Goal: Task Accomplishment & Management: Use online tool/utility

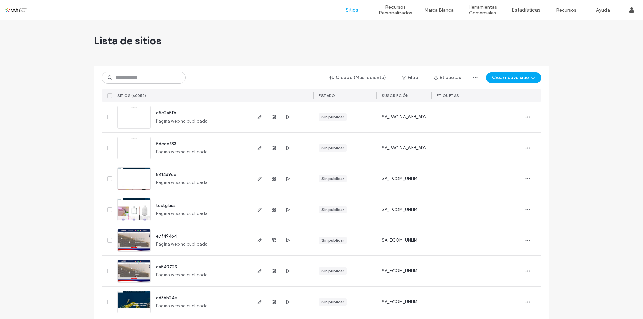
drag, startPoint x: 0, startPoint y: 133, endPoint x: 313, endPoint y: 48, distance: 324.4
click at [124, 78] on input at bounding box center [144, 78] width 84 height 12
paste input "*********"
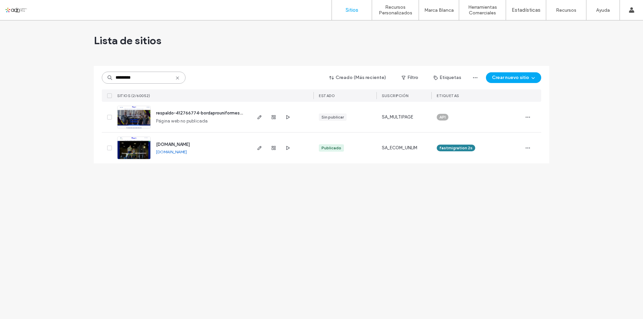
type input "*********"
click at [133, 151] on img at bounding box center [133, 160] width 33 height 46
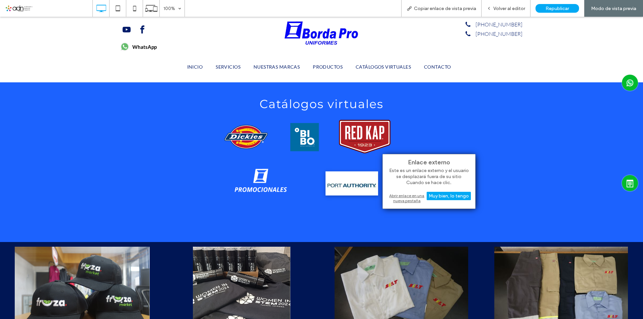
click at [411, 200] on div "Abrir enlace en una nueva pestaña" at bounding box center [429, 198] width 84 height 12
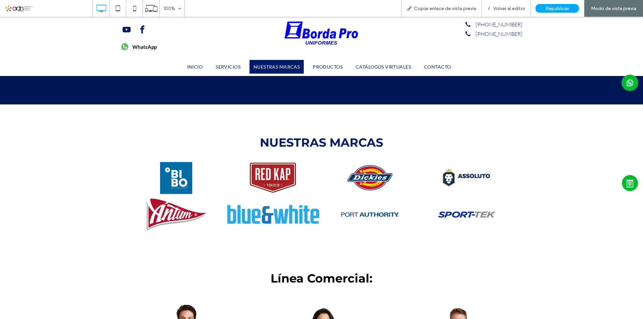
scroll to position [1108, 0]
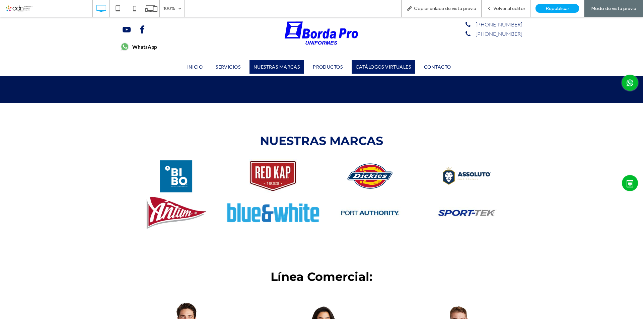
click at [379, 65] on span "CATÁLOGOS VIRTUALES" at bounding box center [382, 67] width 55 height 6
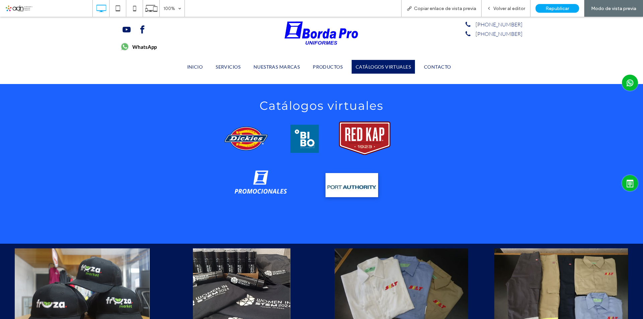
scroll to position [2648, 0]
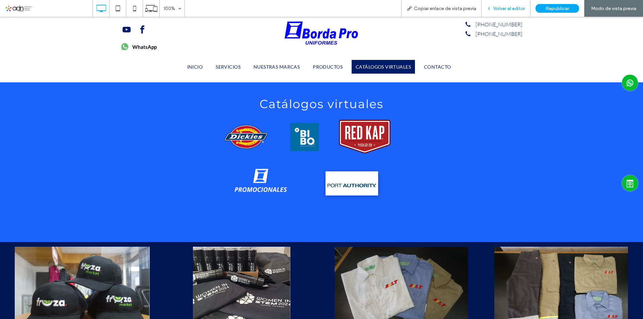
click at [509, 7] on span "Volver al editor" at bounding box center [509, 9] width 32 height 6
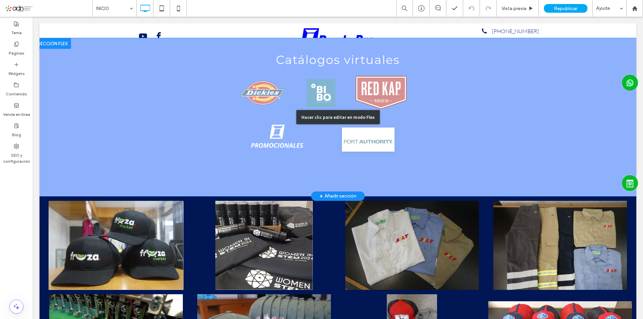
scroll to position [2613, 0]
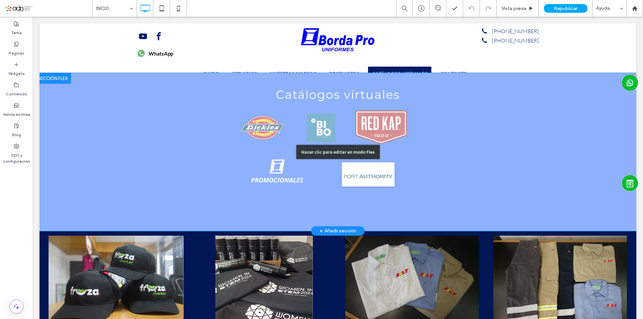
click at [423, 161] on div "Hacer clic para editar en modo Flex" at bounding box center [337, 152] width 596 height 158
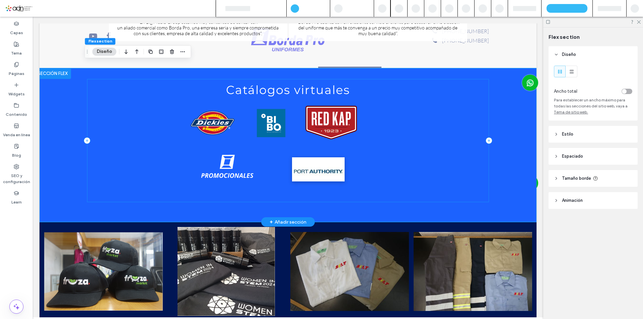
scroll to position [2470, 0]
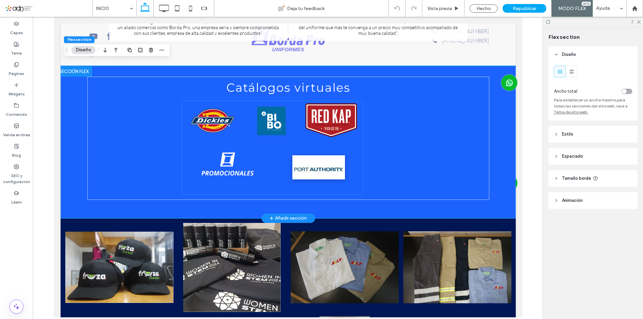
click at [195, 143] on div "Nuevo botón" at bounding box center [272, 147] width 181 height 93
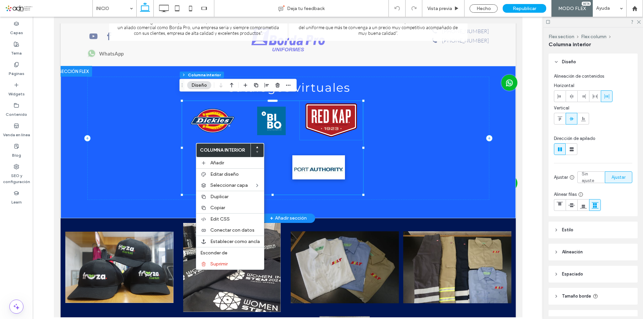
click at [334, 116] on span "Nuevo botón" at bounding box center [331, 120] width 30 height 13
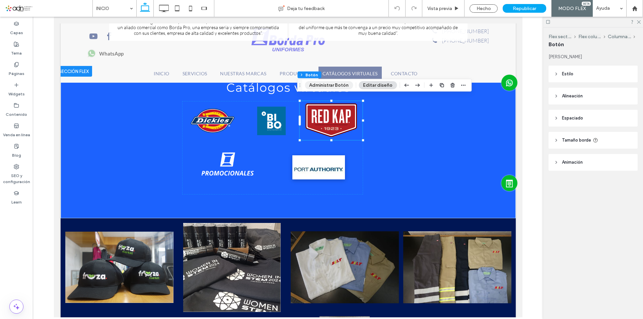
click at [321, 87] on button "Administrar Botón" at bounding box center [329, 85] width 48 height 8
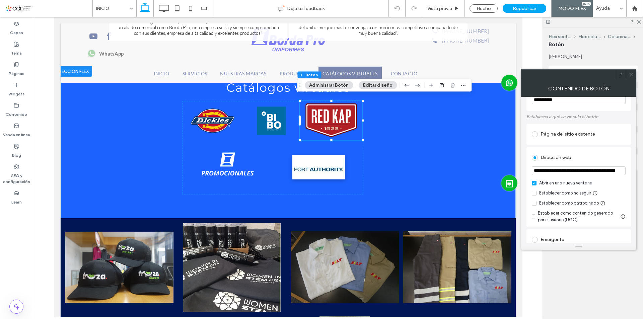
scroll to position [33, 0]
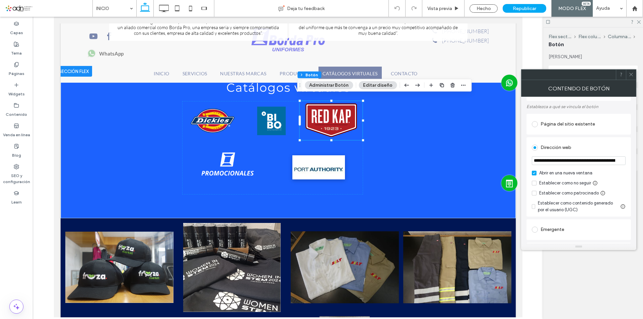
click at [632, 78] on span at bounding box center [630, 75] width 5 height 10
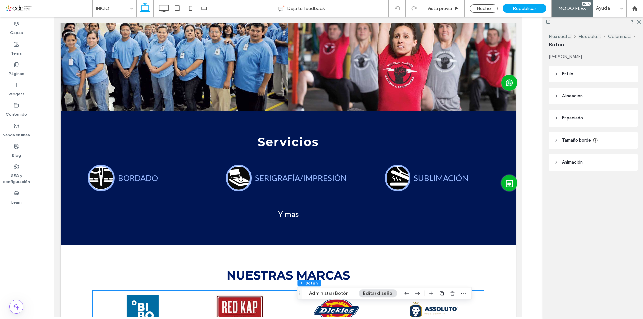
scroll to position [1097, 0]
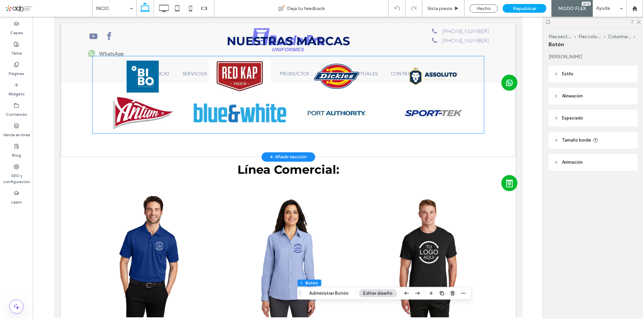
click at [129, 110] on link at bounding box center [143, 112] width 94 height 33
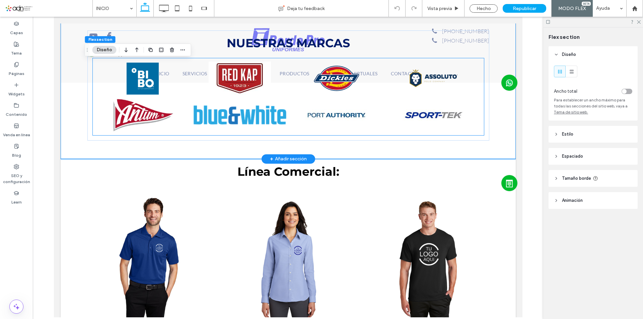
scroll to position [1090, 0]
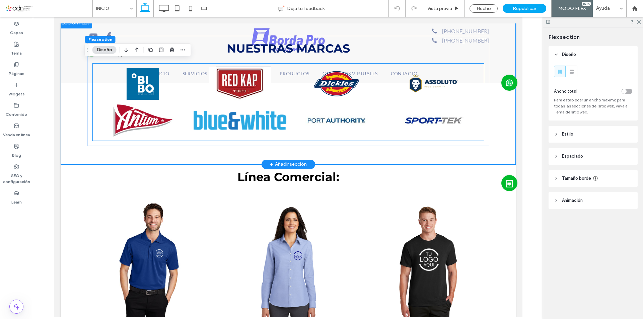
click at [128, 118] on link at bounding box center [143, 120] width 94 height 33
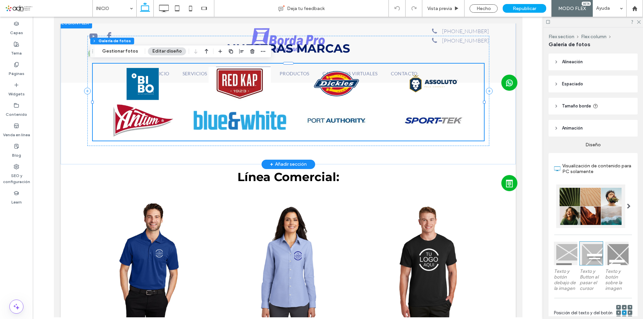
click at [128, 118] on link at bounding box center [143, 120] width 94 height 33
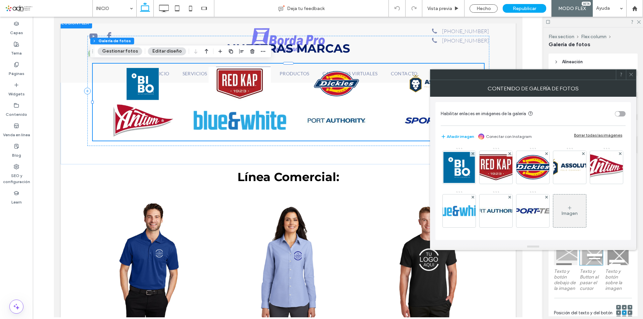
click at [631, 76] on icon at bounding box center [630, 74] width 5 height 5
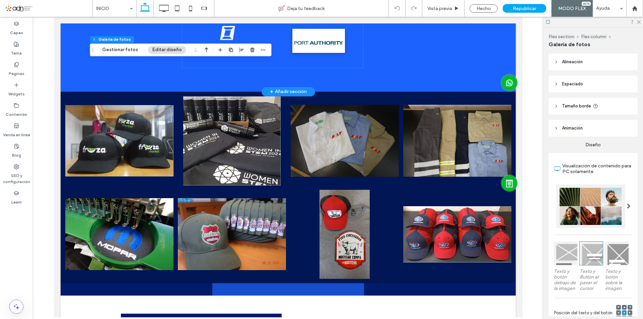
scroll to position [2462, 0]
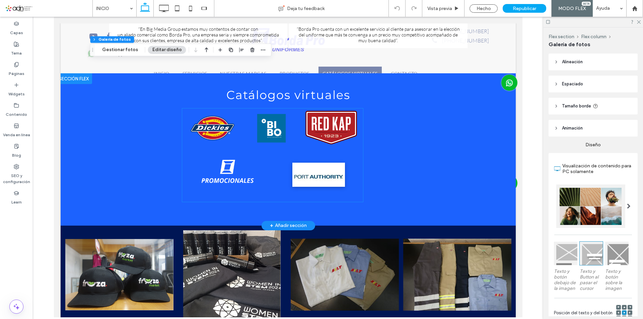
click at [188, 154] on div "Nuevo botón" at bounding box center [272, 154] width 181 height 93
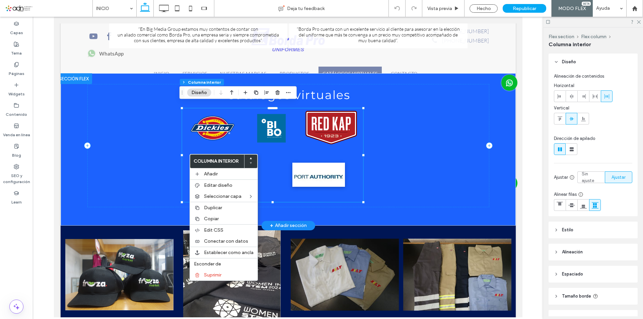
type input "**"
click at [203, 147] on link at bounding box center [228, 174] width 56 height 55
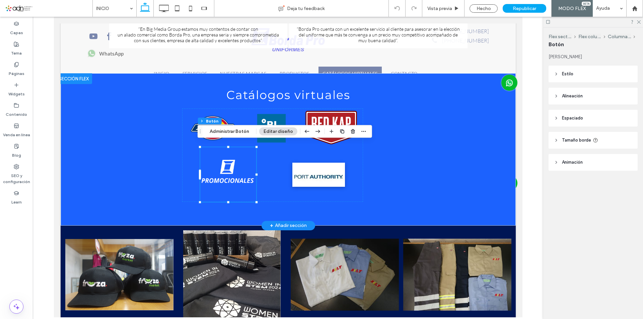
click at [215, 161] on link at bounding box center [228, 174] width 56 height 55
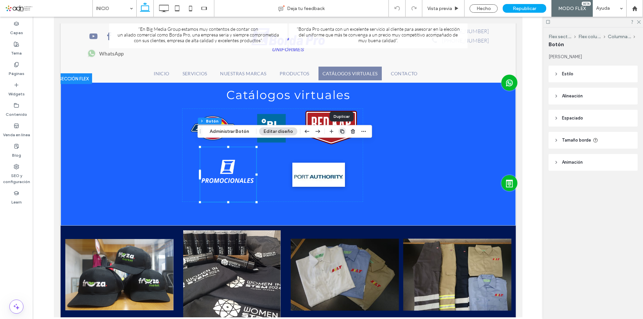
click at [340, 130] on icon "button" at bounding box center [341, 131] width 5 height 5
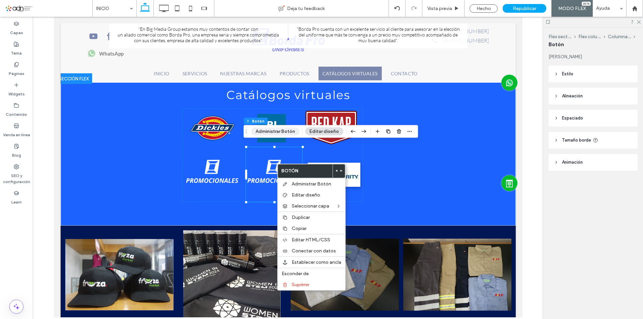
click at [264, 132] on button "Administrar Botón" at bounding box center [275, 132] width 48 height 8
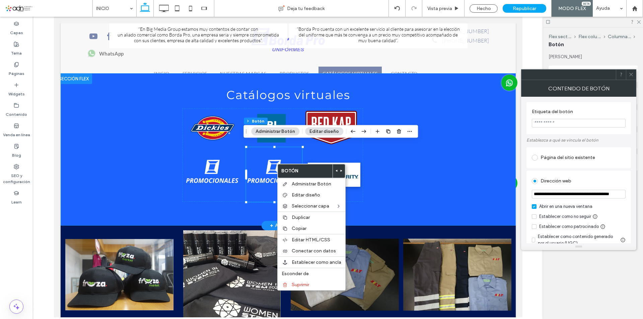
click at [429, 210] on div "Catálogos virtuales Nuevo botón" at bounding box center [288, 149] width 402 height 152
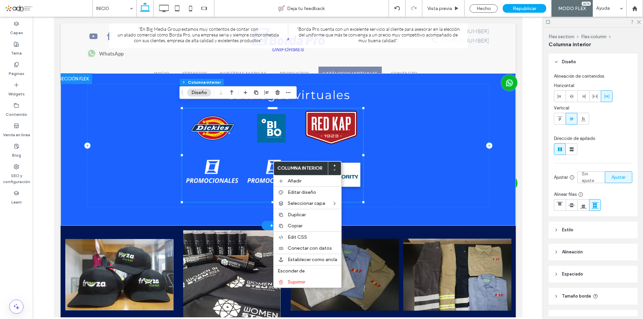
type input "**"
click at [266, 163] on link at bounding box center [274, 174] width 56 height 55
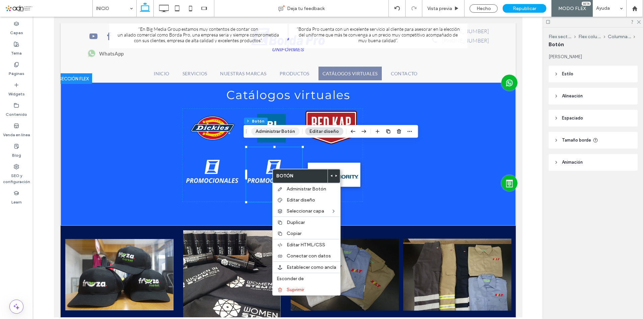
click at [263, 134] on button "Administrar Botón" at bounding box center [275, 132] width 48 height 8
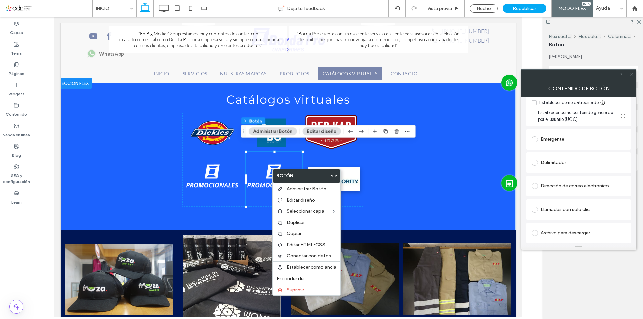
scroll to position [0, 0]
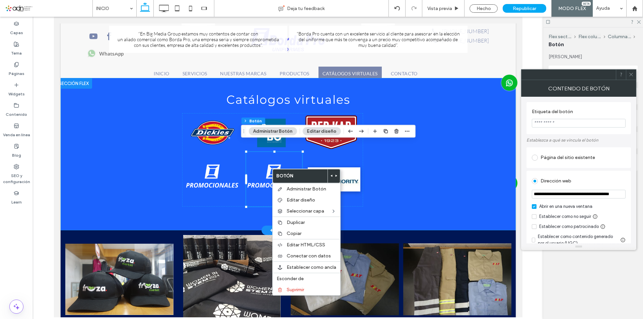
click at [357, 211] on div "Catálogos virtuales Nuevo botón" at bounding box center [288, 154] width 402 height 152
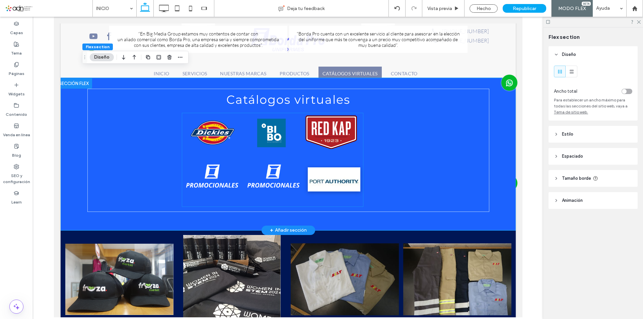
click at [268, 170] on link at bounding box center [274, 179] width 56 height 55
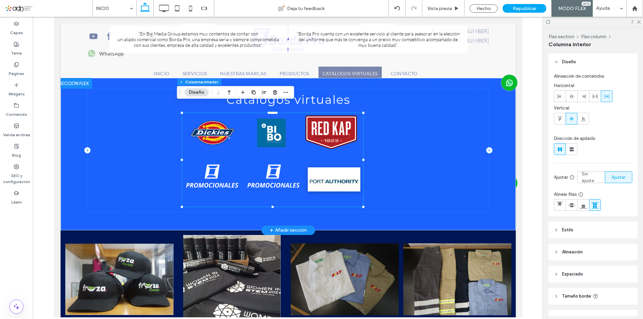
click at [268, 170] on link at bounding box center [274, 179] width 56 height 55
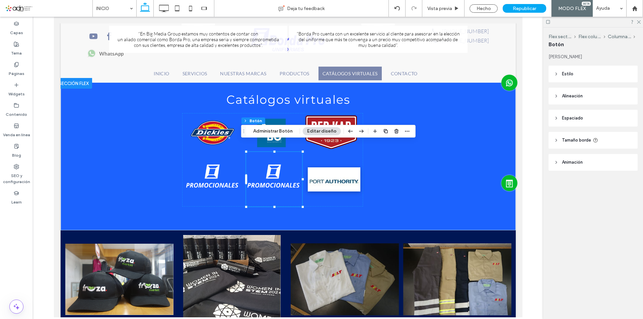
click at [576, 79] on header "Estilo" at bounding box center [592, 74] width 89 height 17
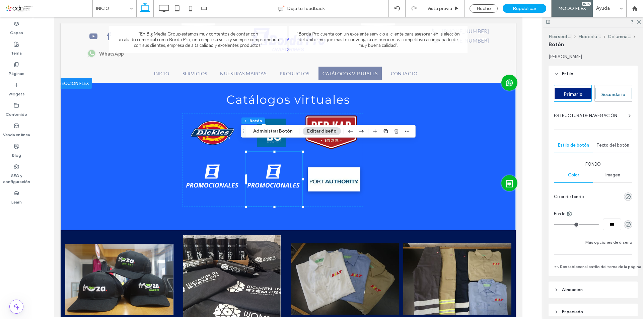
click at [615, 113] on span "ESTRUCTURA DE NAVEGACIÓN" at bounding box center [585, 115] width 63 height 7
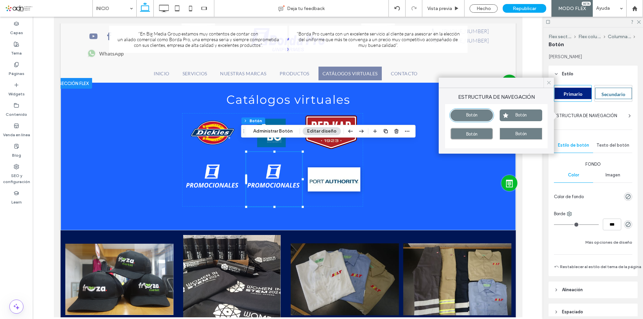
click at [547, 84] on icon at bounding box center [549, 83] width 6 height 6
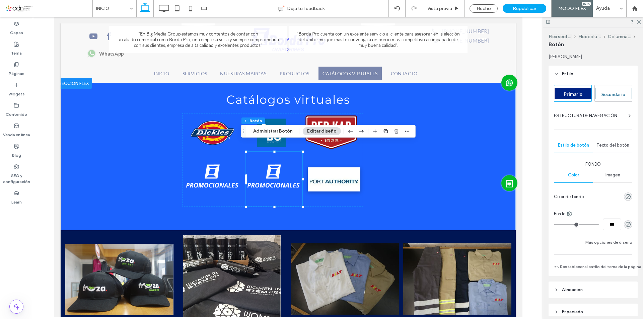
click at [614, 175] on span "Imagen" at bounding box center [612, 174] width 15 height 5
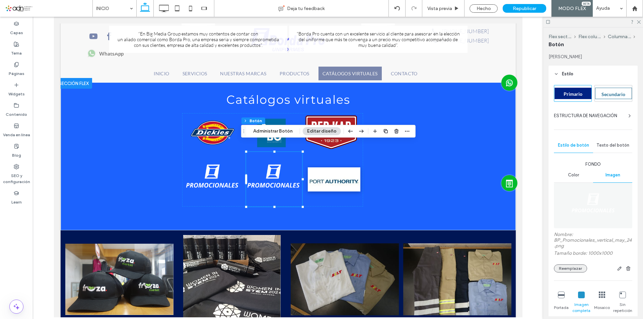
click at [571, 269] on button "Reemplazar" at bounding box center [570, 268] width 33 height 8
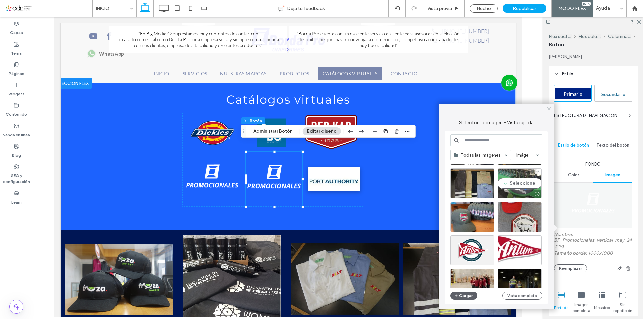
scroll to position [201, 0]
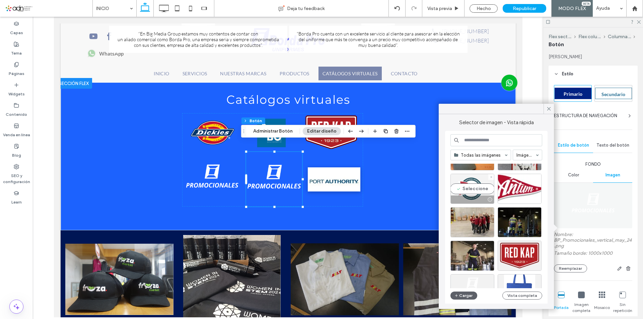
click at [477, 188] on div "Seleccione" at bounding box center [472, 189] width 44 height 30
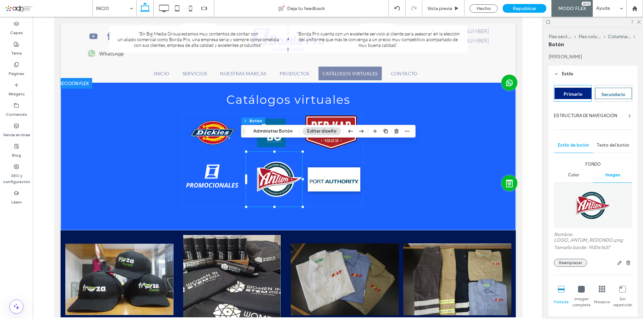
click at [575, 261] on button "Reemplazar" at bounding box center [570, 263] width 33 height 8
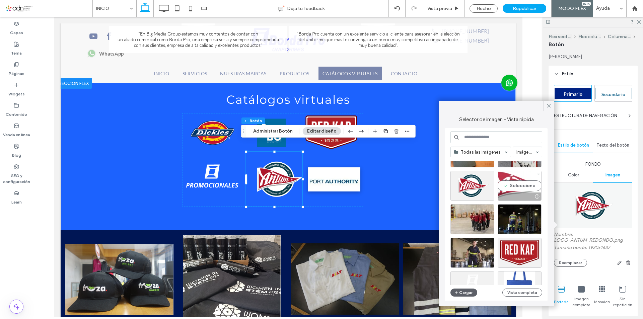
click at [514, 187] on div "Seleccione" at bounding box center [519, 186] width 44 height 30
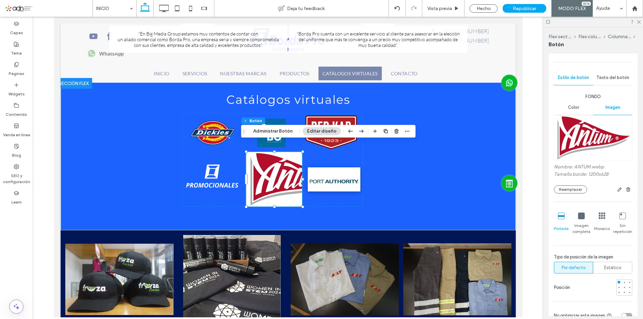
scroll to position [67, 0]
click at [575, 186] on button "Reemplazar" at bounding box center [570, 190] width 33 height 8
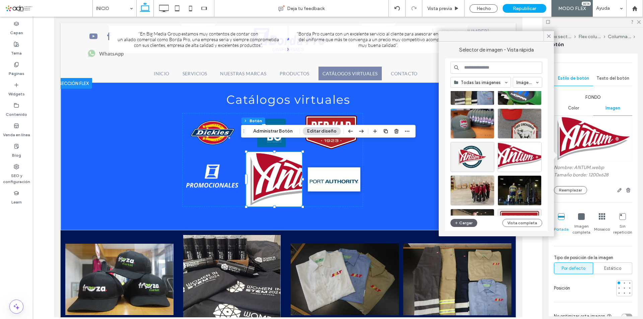
scroll to position [167, 0]
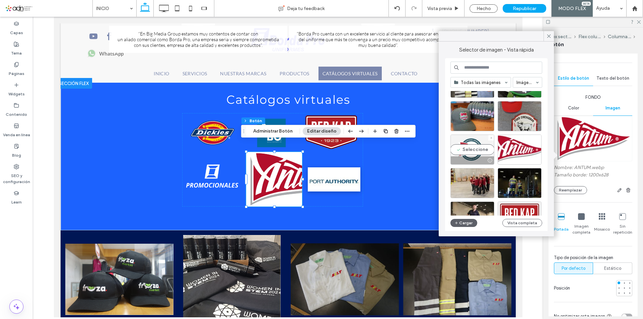
click at [463, 140] on div "Seleccione" at bounding box center [472, 150] width 44 height 30
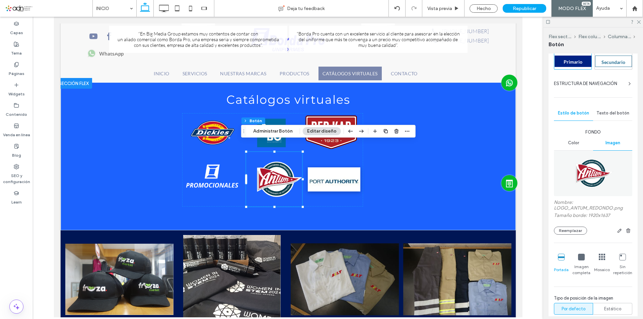
scroll to position [0, 0]
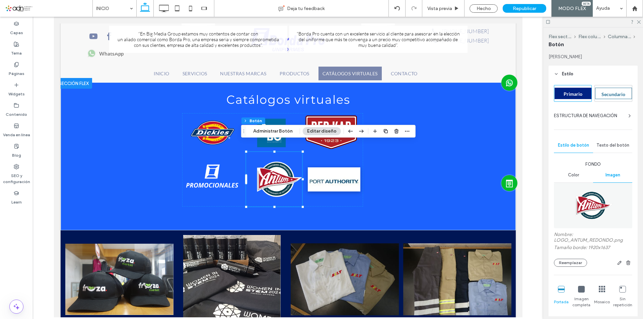
click at [615, 144] on span "Texto del botón" at bounding box center [612, 145] width 33 height 5
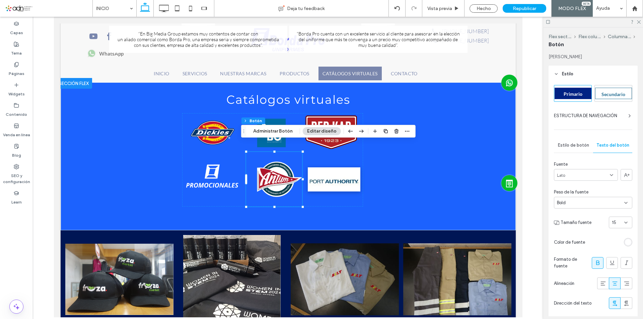
click at [577, 142] on div "Estilo de botón" at bounding box center [573, 145] width 39 height 15
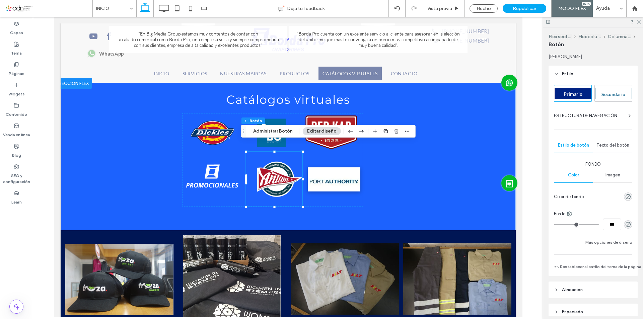
click at [638, 23] on icon at bounding box center [638, 21] width 4 height 4
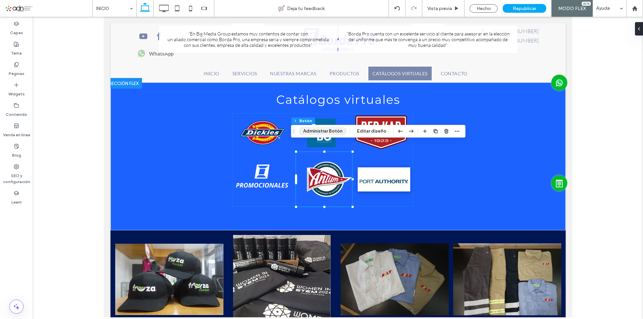
click at [324, 131] on button "Administrar Botón" at bounding box center [323, 131] width 48 height 8
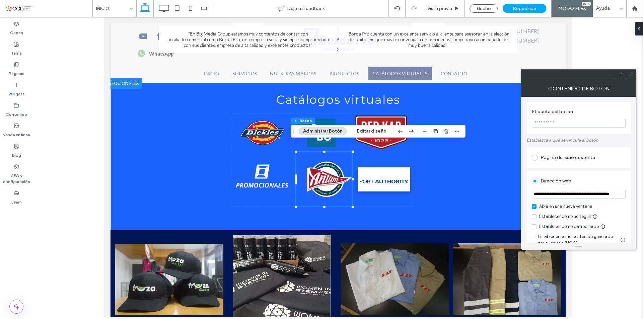
click at [565, 125] on input "Etiqueta del botón" at bounding box center [579, 123] width 94 height 9
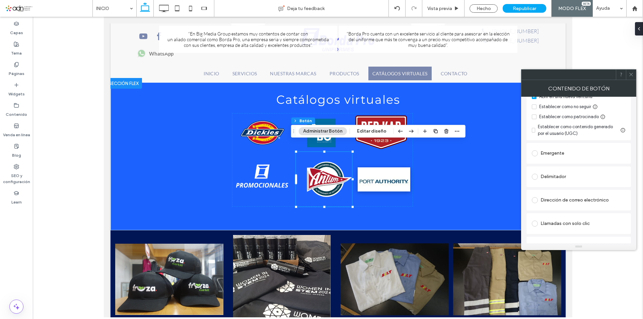
scroll to position [124, 0]
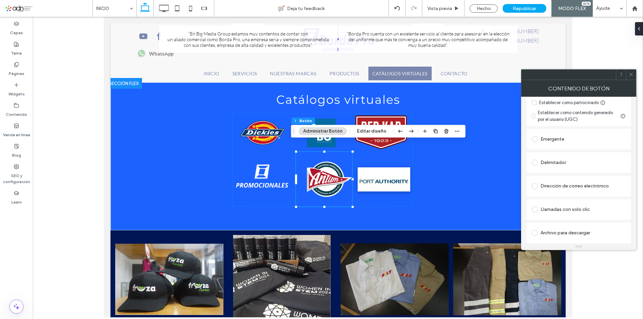
click at [536, 234] on span at bounding box center [535, 233] width 6 height 6
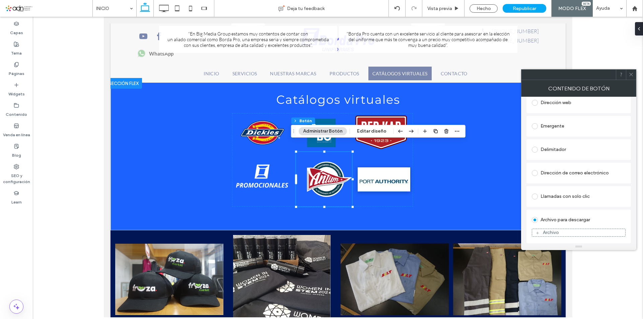
scroll to position [79, 0]
click at [554, 231] on div "Archivo" at bounding box center [551, 233] width 16 height 6
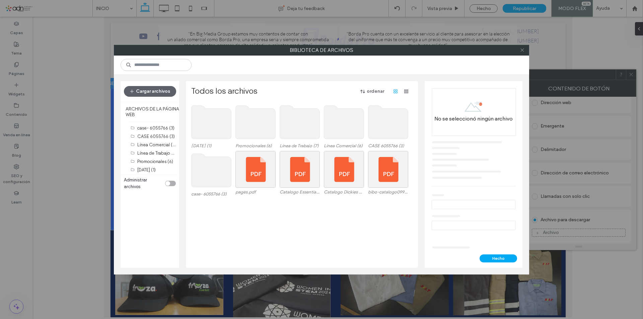
click at [521, 51] on icon at bounding box center [521, 50] width 5 height 5
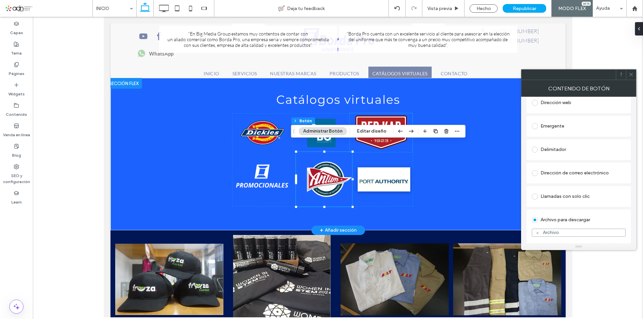
click at [380, 126] on span "Nuevo botón" at bounding box center [380, 132] width 30 height 13
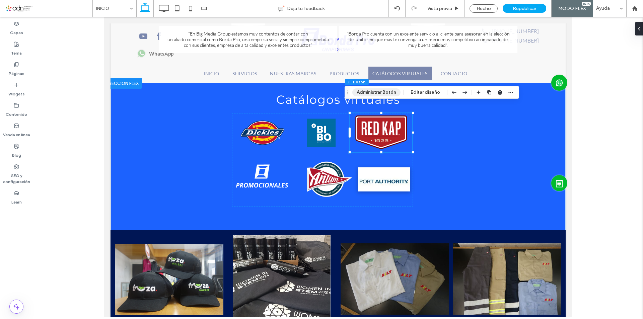
click at [377, 93] on button "Administrar Botón" at bounding box center [376, 92] width 48 height 8
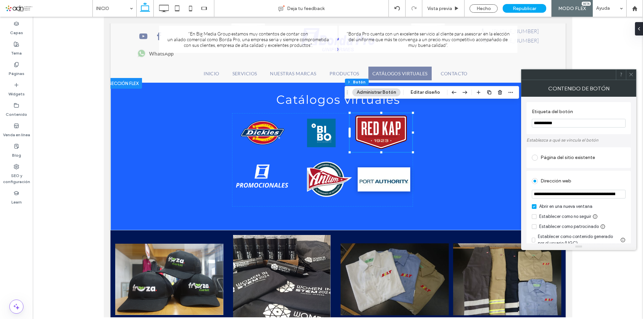
scroll to position [33, 0]
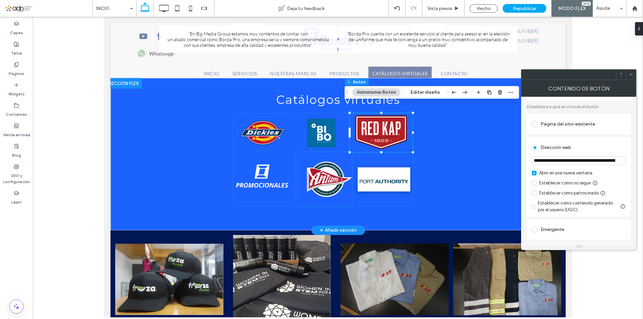
click at [323, 169] on link at bounding box center [324, 179] width 56 height 55
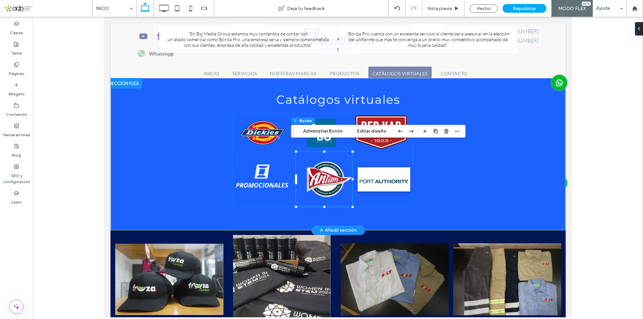
click at [313, 170] on link at bounding box center [324, 179] width 56 height 55
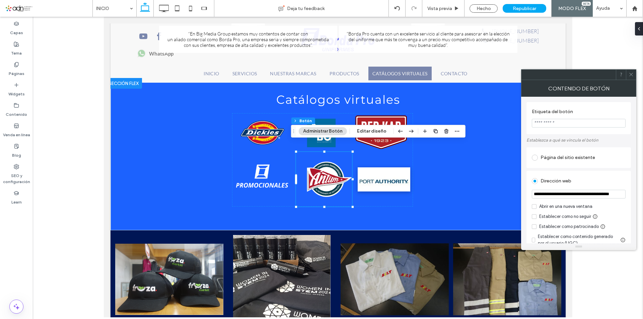
drag, startPoint x: 630, startPoint y: 77, endPoint x: 368, endPoint y: 89, distance: 262.7
click at [630, 77] on icon at bounding box center [630, 74] width 5 height 5
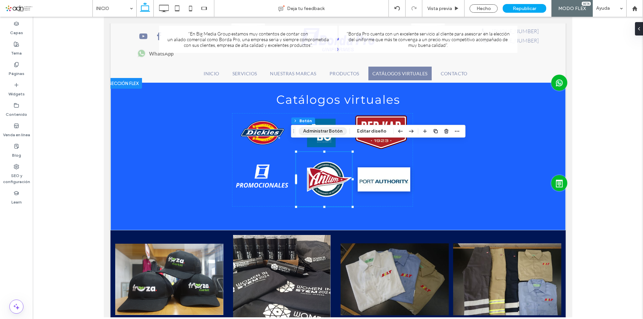
click at [321, 133] on button "Administrar Botón" at bounding box center [323, 131] width 48 height 8
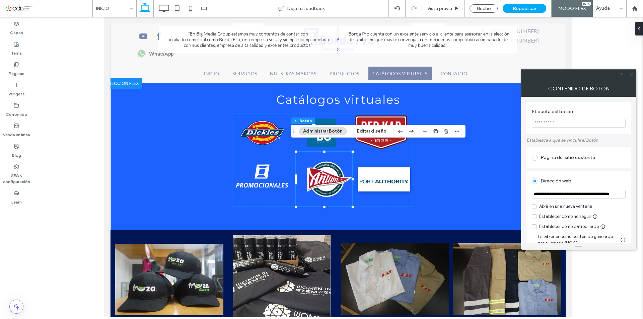
click at [572, 195] on input "**********" at bounding box center [579, 194] width 94 height 9
paste input "**********"
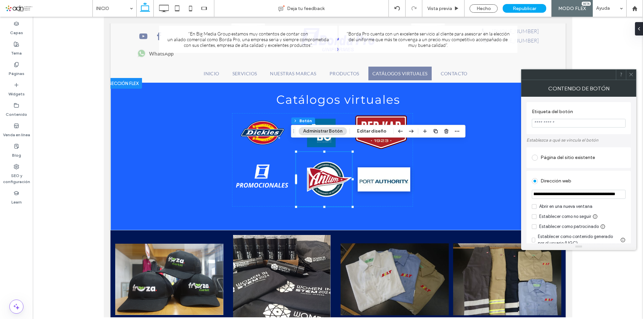
type input "**********"
click at [601, 181] on div "Dirección web" at bounding box center [579, 181] width 94 height 11
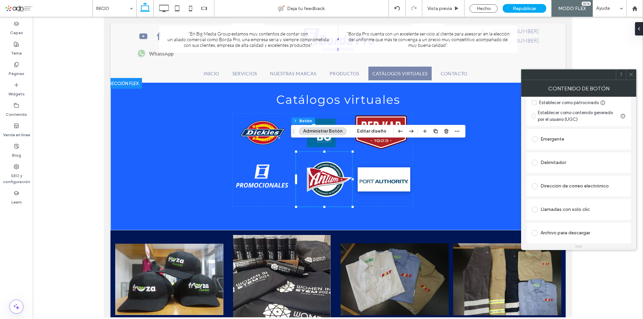
scroll to position [24, 0]
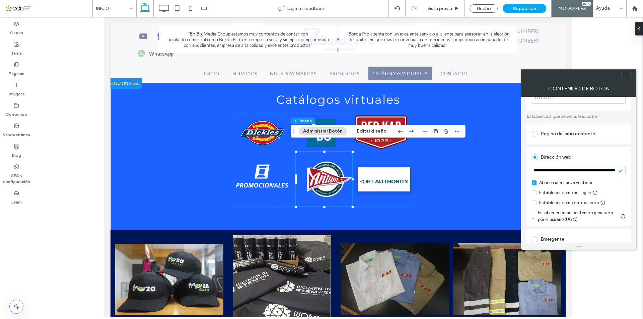
click at [632, 75] on icon at bounding box center [630, 74] width 5 height 5
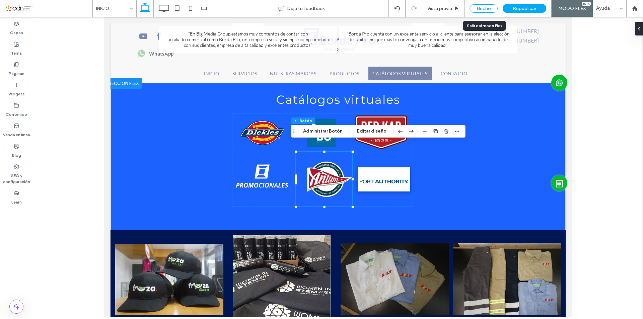
click at [485, 8] on div "Hecho" at bounding box center [483, 8] width 28 height 8
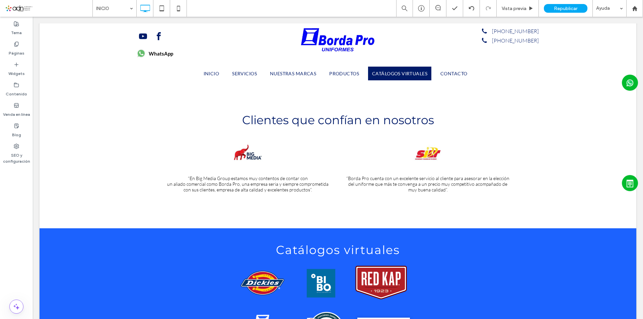
scroll to position [2601, 0]
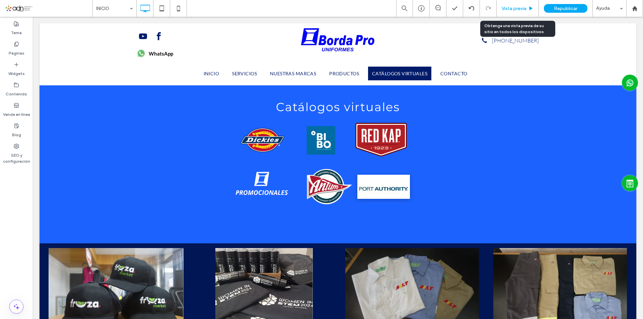
drag, startPoint x: 370, startPoint y: 127, endPoint x: 513, endPoint y: 8, distance: 185.7
click at [513, 8] on span "Vista previa" at bounding box center [513, 9] width 25 height 6
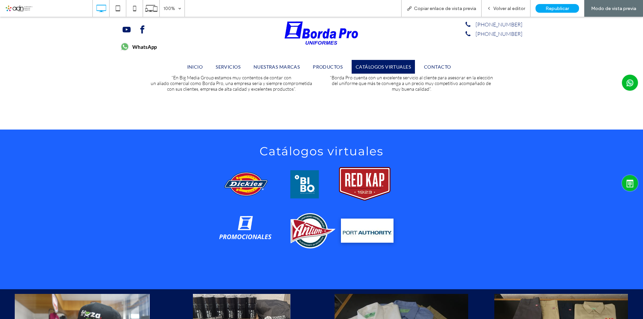
scroll to position [2635, 0]
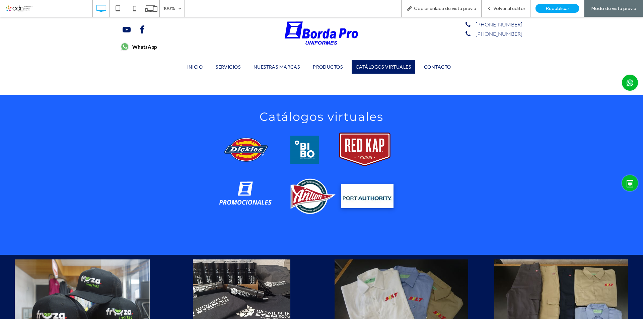
click at [304, 185] on link at bounding box center [307, 196] width 56 height 55
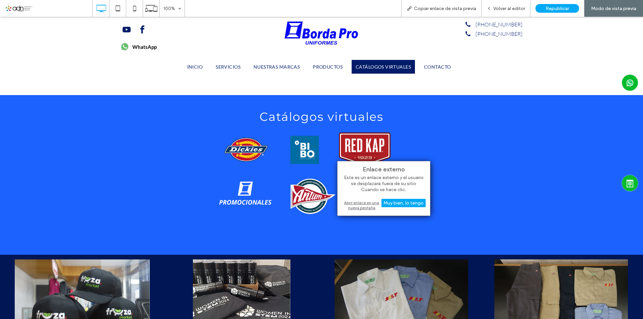
click at [353, 204] on div "Abrir enlace en una nueva pestaña" at bounding box center [384, 205] width 84 height 12
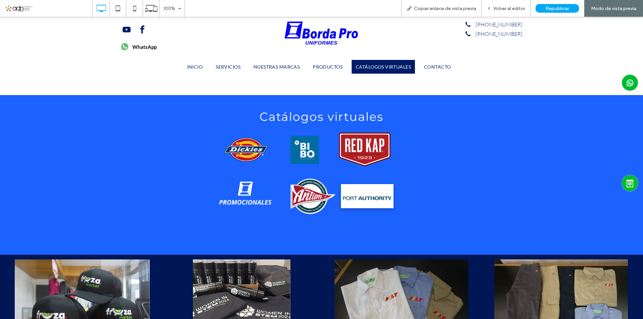
click at [57, 48] on div "WhatsApp Click To Paste Click To Paste Click To Paste Click To Paste Click To P…" at bounding box center [321, 37] width 643 height 41
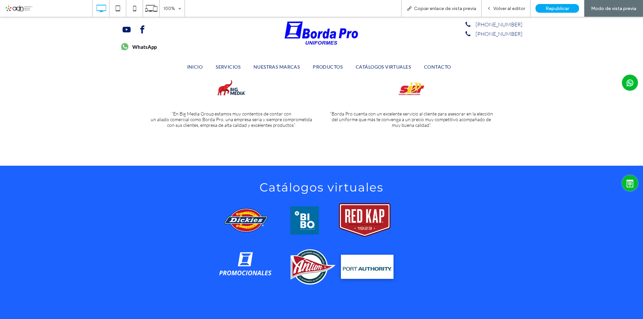
scroll to position [2568, 0]
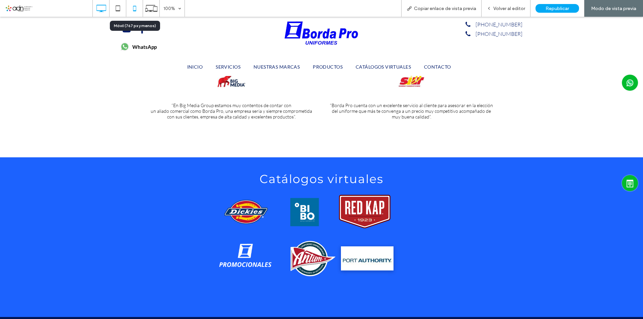
click at [136, 5] on icon at bounding box center [134, 8] width 13 height 13
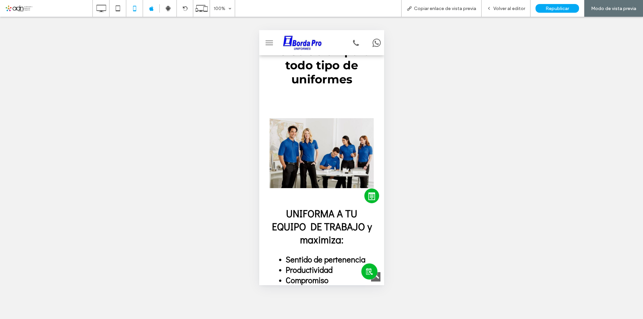
scroll to position [469, 0]
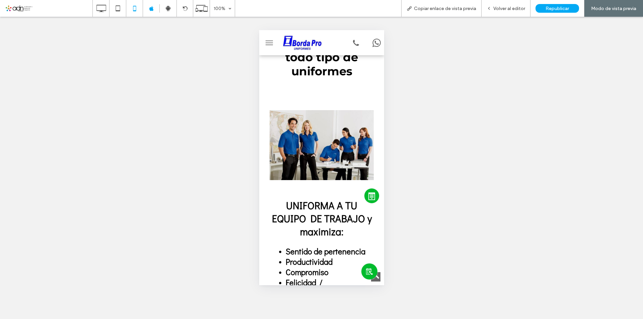
click at [269, 43] on span "menu" at bounding box center [268, 43] width 7 height 1
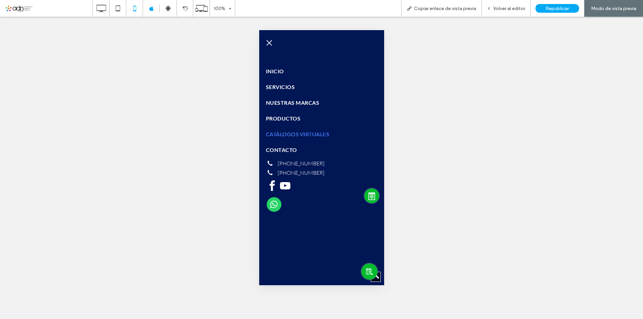
click at [306, 132] on span "CATÁLOGOS VIRTUALES" at bounding box center [296, 134] width 63 height 6
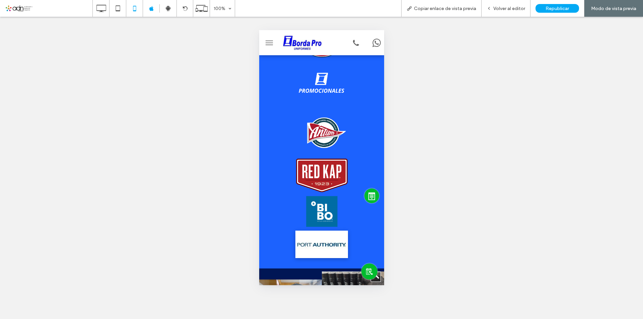
scroll to position [4593, 0]
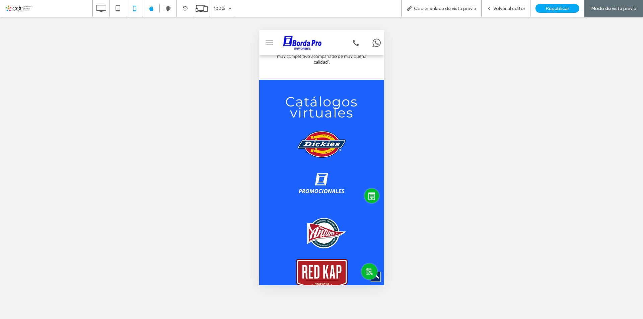
click at [318, 210] on link at bounding box center [321, 233] width 48 height 47
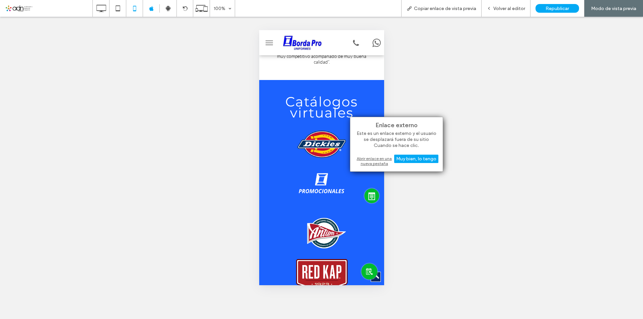
click at [381, 162] on div "Abrir enlace en una nueva pestaña" at bounding box center [396, 161] width 84 height 12
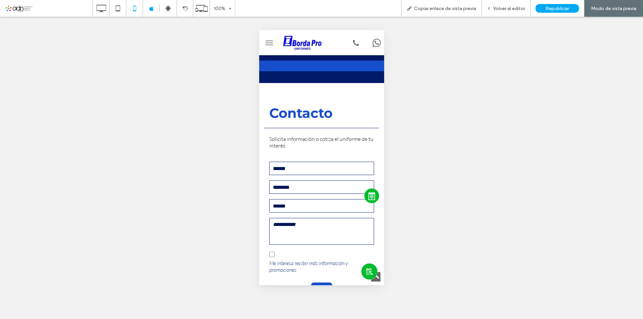
scroll to position [5330, 0]
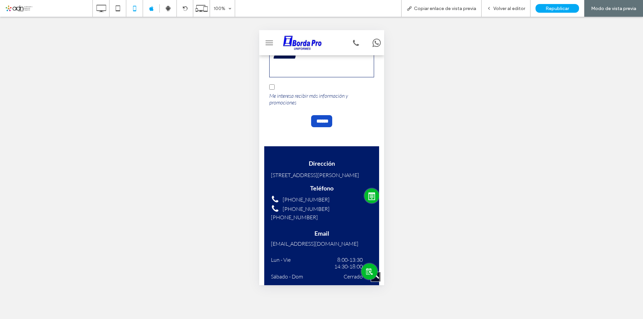
click at [315, 290] on span "WhatsApp" at bounding box center [306, 293] width 24 height 6
click at [301, 290] on span "WhatsApp" at bounding box center [306, 293] width 24 height 6
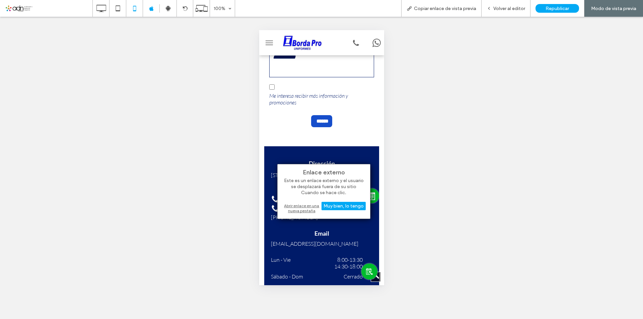
click at [305, 207] on div "Abrir enlace en una nueva pestaña" at bounding box center [324, 208] width 84 height 12
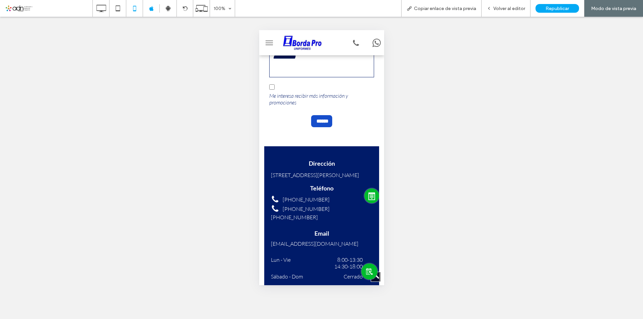
click at [365, 265] on div at bounding box center [369, 271] width 16 height 16
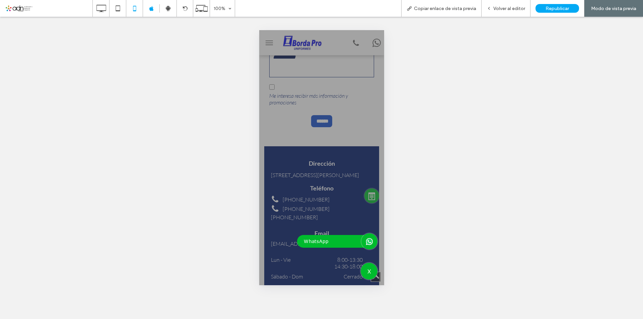
click at [366, 242] on icon at bounding box center [369, 242] width 6 height 6
click at [105, 5] on icon at bounding box center [100, 8] width 13 height 13
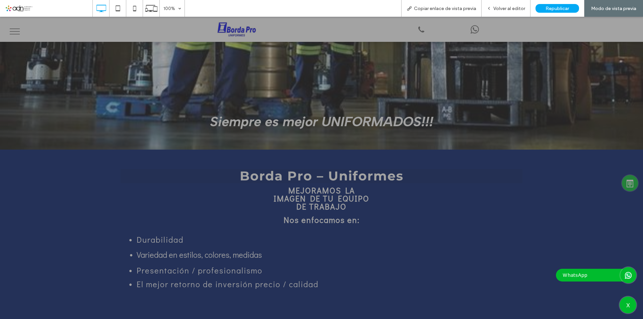
click at [549, 9] on span "Republicar" at bounding box center [556, 9] width 23 height 6
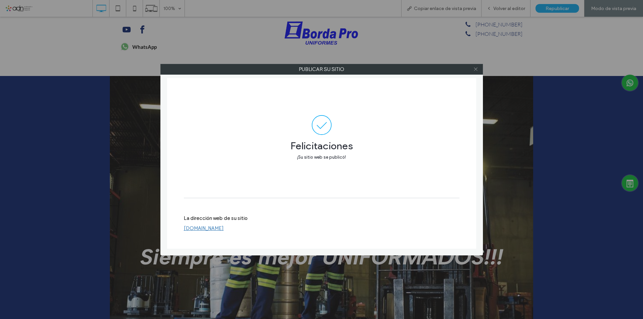
click at [477, 70] on icon at bounding box center [475, 69] width 5 height 5
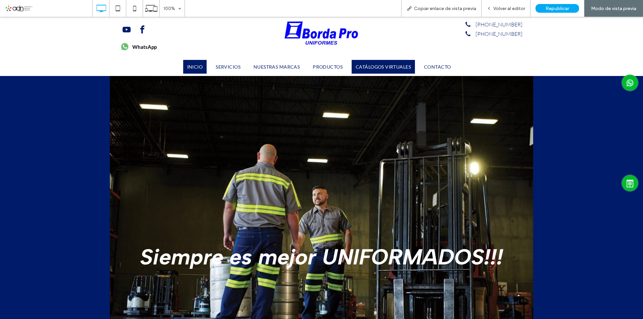
click at [385, 64] on link "CATÁLOGOS VIRTUALES" at bounding box center [382, 67] width 63 height 14
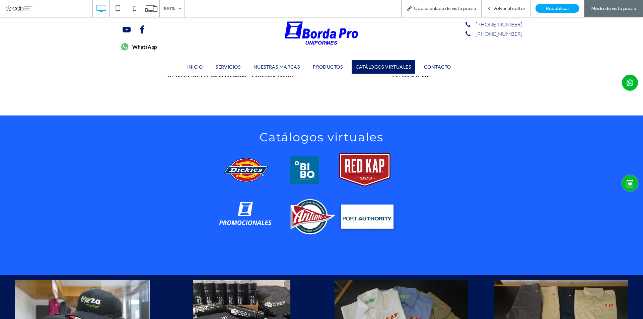
scroll to position [2614, 0]
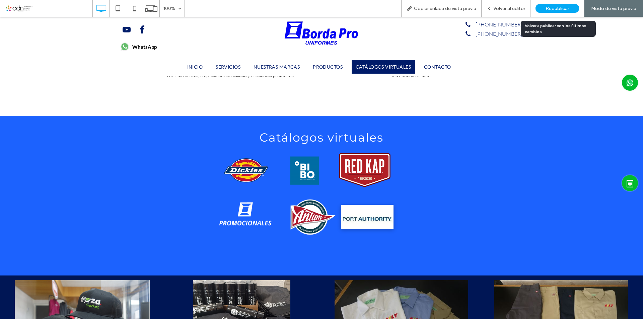
click at [548, 8] on span "Republicar" at bounding box center [556, 9] width 23 height 6
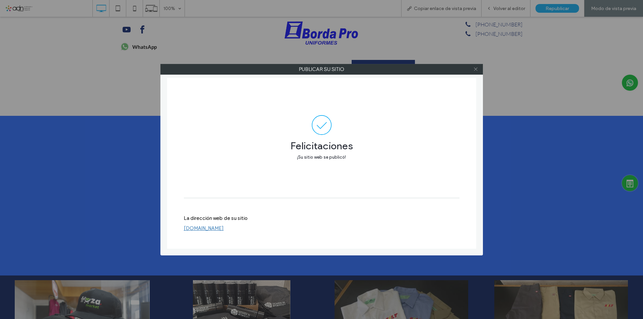
click at [474, 70] on icon at bounding box center [475, 69] width 5 height 5
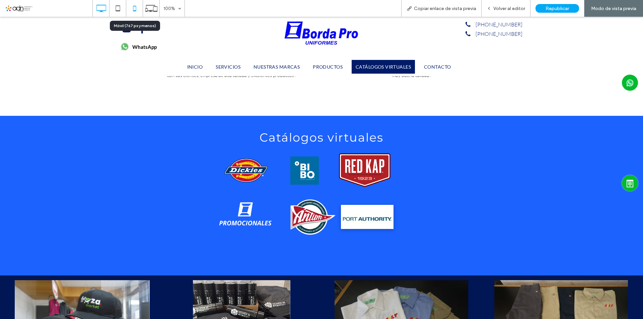
click at [134, 7] on icon at bounding box center [134, 8] width 13 height 13
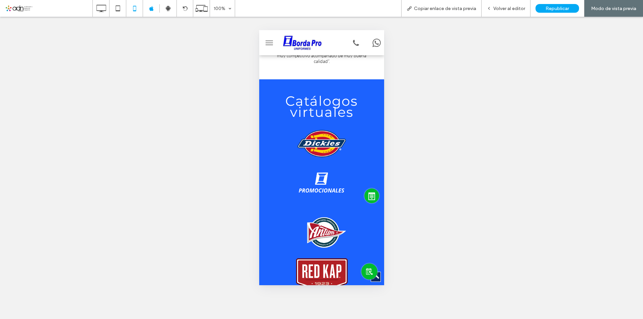
scroll to position [4593, 0]
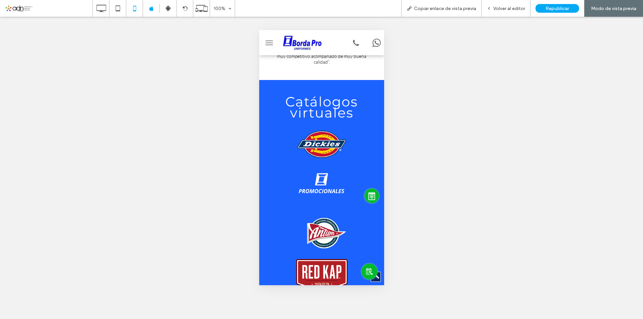
click at [321, 210] on link at bounding box center [321, 233] width 48 height 47
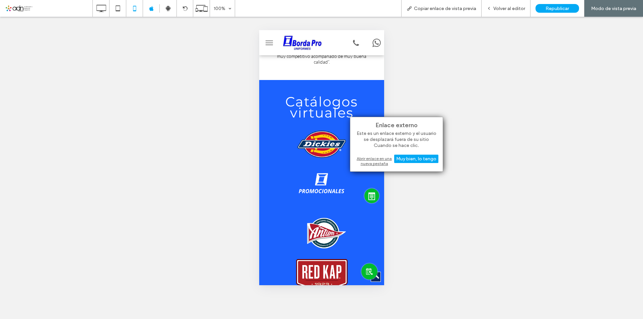
click at [373, 161] on div "Abrir enlace en una nueva pestaña" at bounding box center [396, 161] width 84 height 12
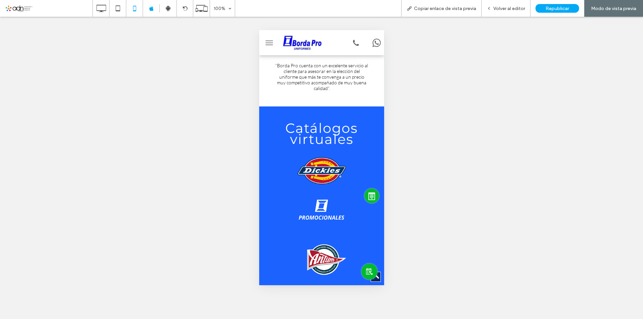
scroll to position [4493, 0]
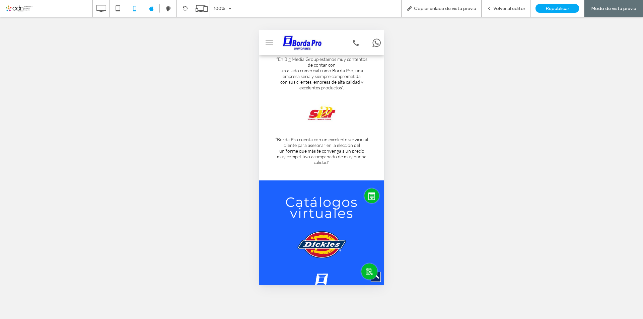
click at [320, 227] on img at bounding box center [321, 245] width 67 height 36
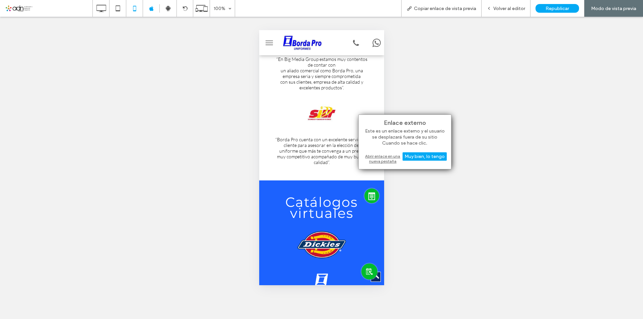
click at [376, 160] on div "Abrir enlace en una nueva pestaña" at bounding box center [405, 159] width 84 height 12
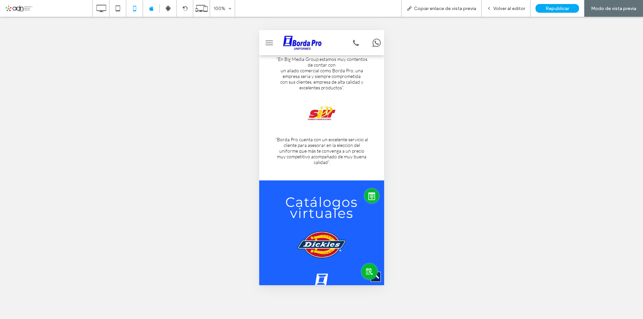
click at [316, 263] on link at bounding box center [321, 286] width 48 height 47
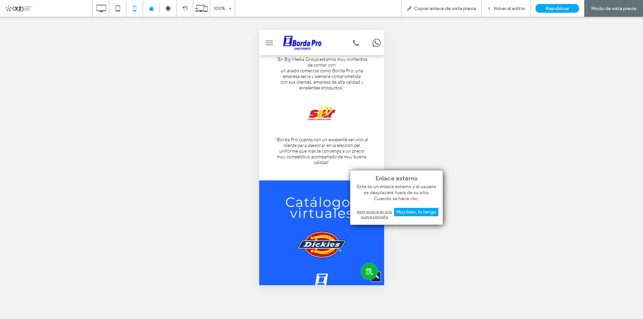
click at [371, 215] on div "Abrir enlace en una nueva pestaña" at bounding box center [396, 214] width 84 height 12
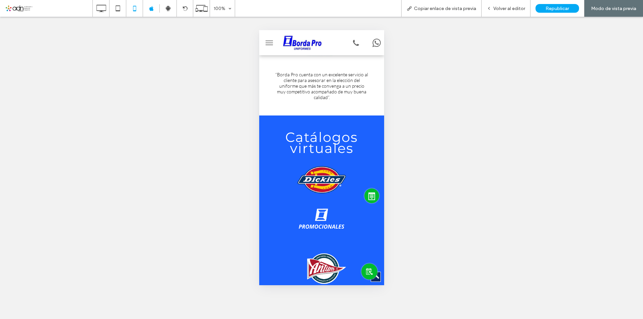
scroll to position [4627, 0]
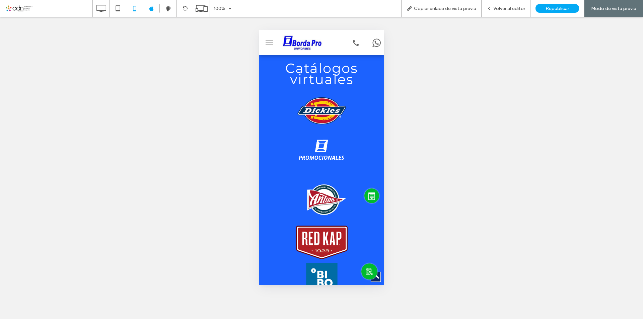
click at [323, 236] on span "Nuevo botón" at bounding box center [321, 242] width 30 height 13
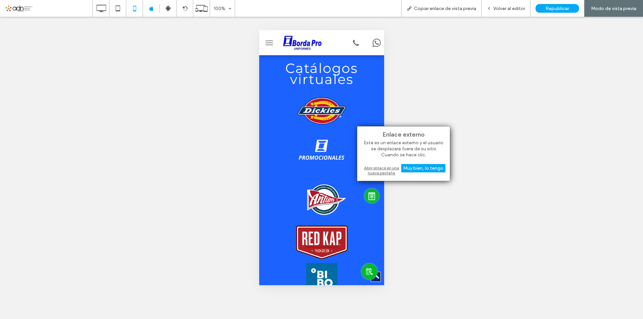
click at [381, 169] on div "Abrir enlace en una nueva pestaña" at bounding box center [403, 170] width 84 height 12
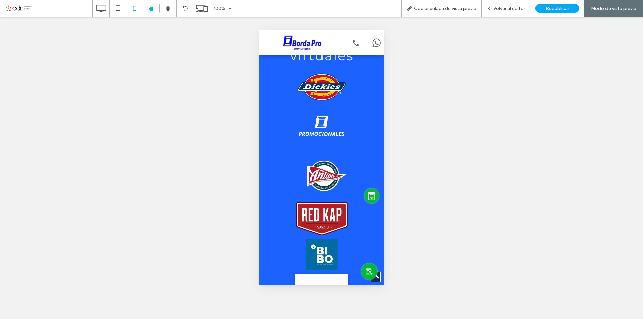
scroll to position [4694, 0]
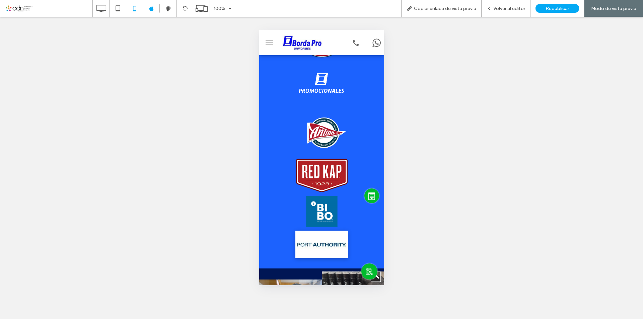
click at [317, 195] on img at bounding box center [321, 211] width 60 height 32
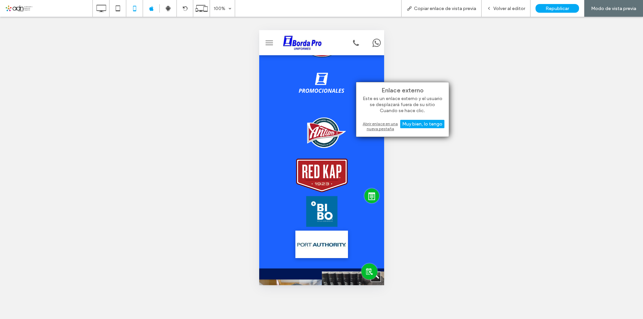
click at [378, 121] on div "Abrir enlace en una nueva pestaña" at bounding box center [402, 126] width 84 height 12
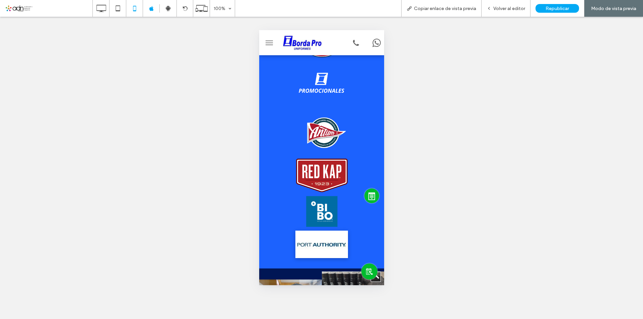
click at [321, 231] on link at bounding box center [321, 244] width 53 height 27
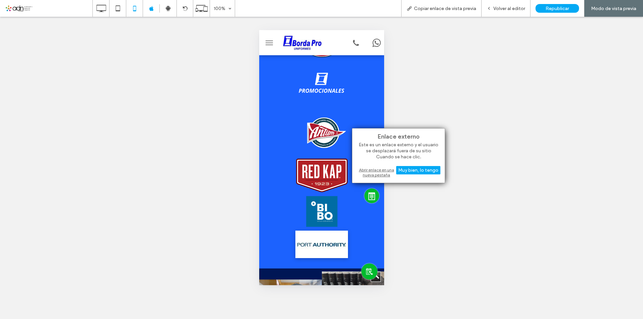
click at [368, 172] on div "Abrir enlace en una nueva pestaña" at bounding box center [398, 172] width 84 height 12
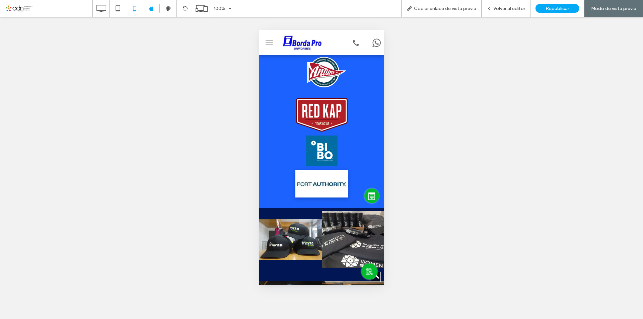
scroll to position [4660, 0]
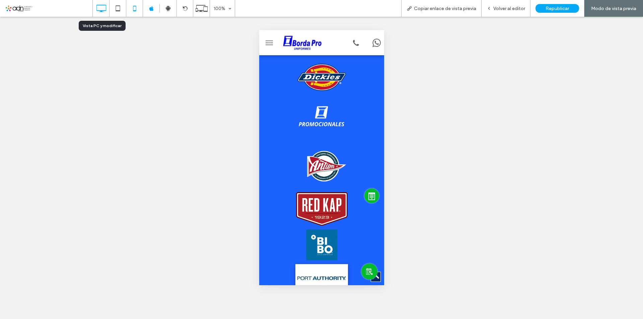
click at [100, 11] on icon at bounding box center [100, 8] width 13 height 13
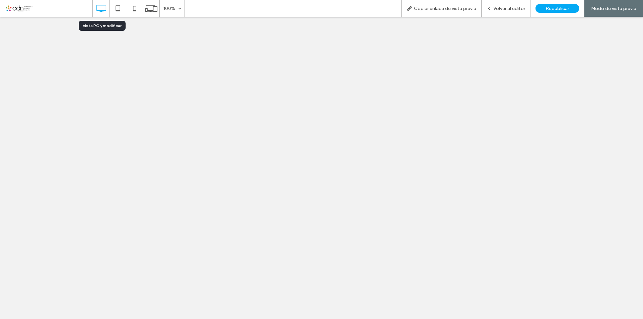
scroll to position [0, 0]
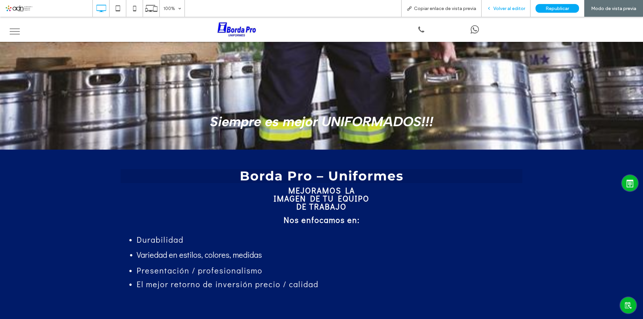
click at [515, 8] on span "Volver al editor" at bounding box center [509, 9] width 32 height 6
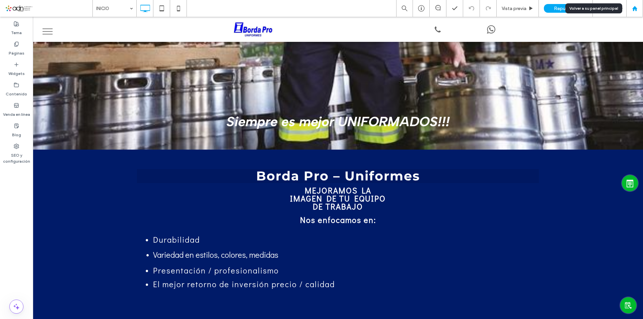
click at [632, 6] on icon at bounding box center [635, 9] width 6 height 6
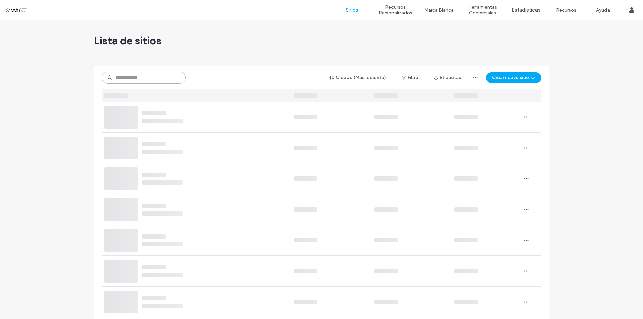
click at [135, 79] on input at bounding box center [144, 78] width 84 height 12
paste input "**********"
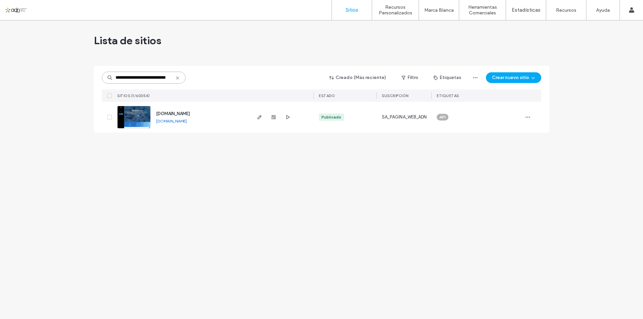
type input "**********"
click at [135, 121] on img at bounding box center [133, 129] width 33 height 46
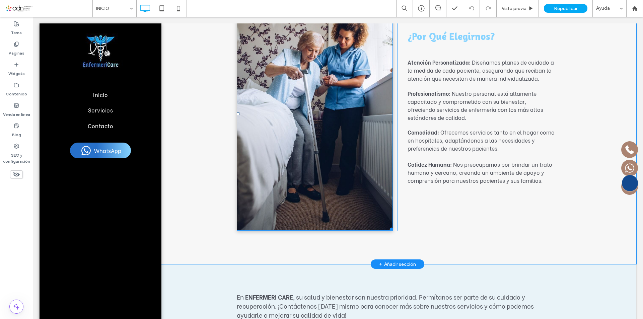
scroll to position [1305, 0]
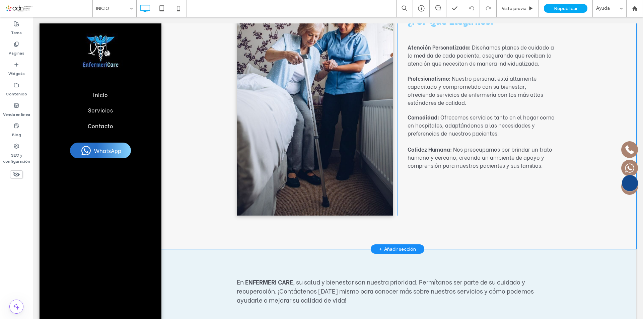
click at [393, 245] on div "+ Añadir sección" at bounding box center [397, 248] width 37 height 7
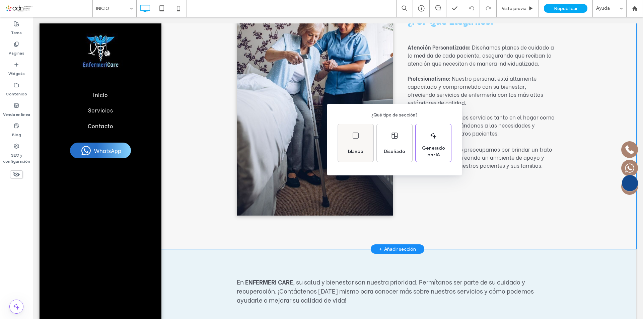
click at [359, 138] on icon at bounding box center [355, 136] width 8 height 8
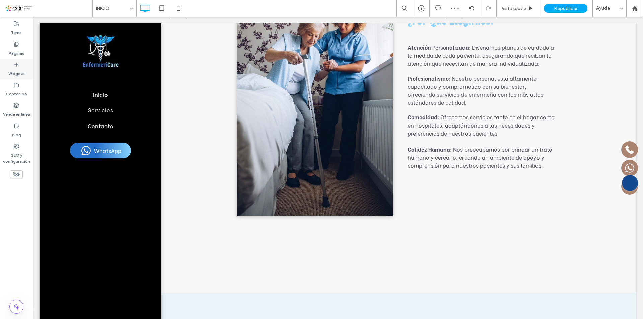
click at [16, 67] on icon at bounding box center [16, 64] width 5 height 5
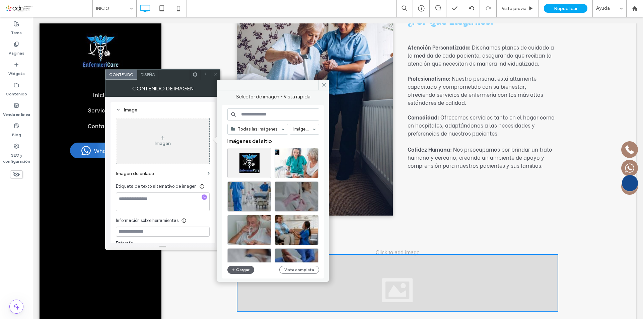
drag, startPoint x: 573, startPoint y: 128, endPoint x: 380, endPoint y: 221, distance: 214.1
click at [573, 128] on div "Click To Paste ¿Por Qué Elegirnos? Atención Personalizada: Diseñamos planes de …" at bounding box center [397, 107] width 477 height 284
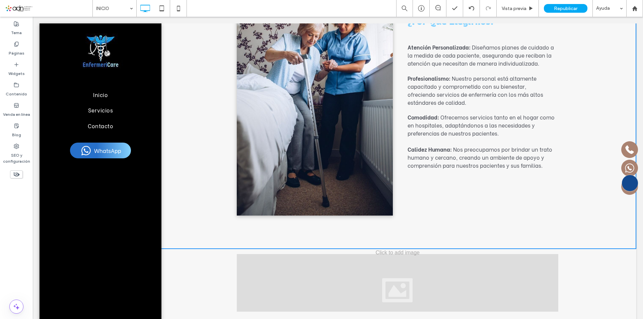
click at [368, 254] on div at bounding box center [397, 283] width 321 height 58
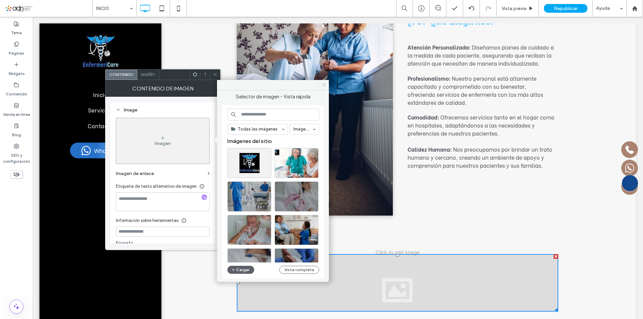
click at [324, 85] on use at bounding box center [323, 84] width 3 height 3
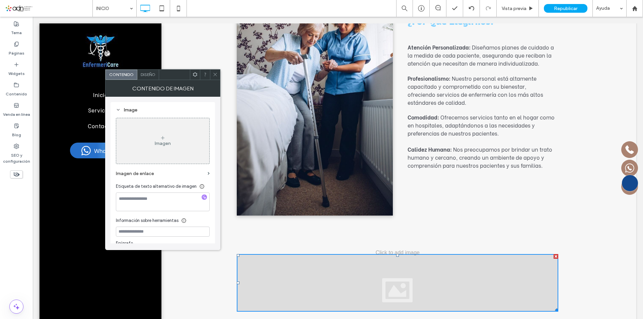
click at [216, 73] on icon at bounding box center [215, 74] width 5 height 5
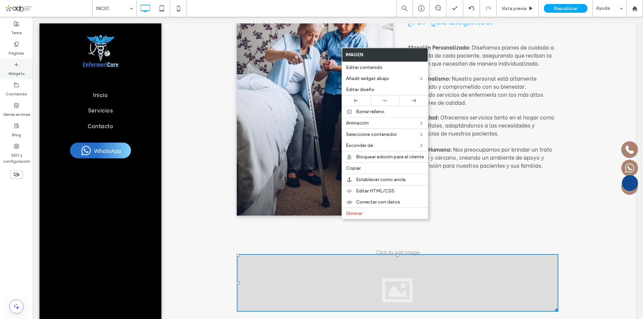
drag, startPoint x: 15, startPoint y: 66, endPoint x: 50, endPoint y: 77, distance: 35.9
click at [15, 66] on icon at bounding box center [16, 64] width 5 height 5
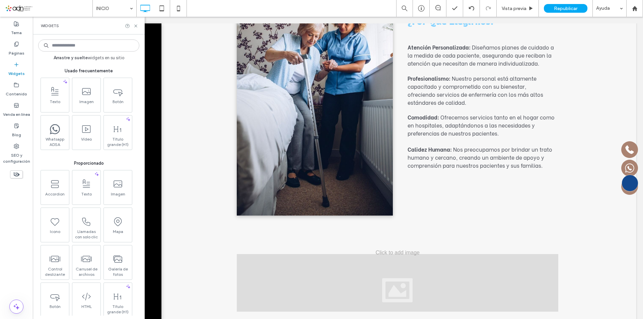
click at [95, 46] on input at bounding box center [88, 45] width 101 height 12
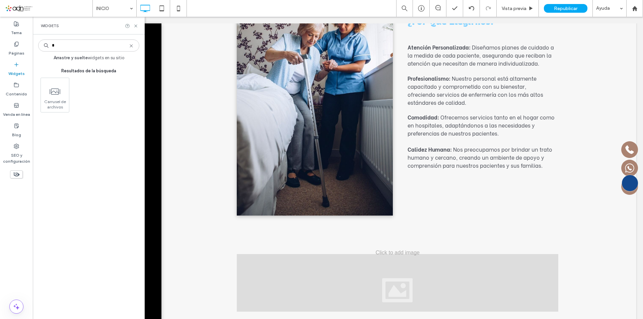
type input "*"
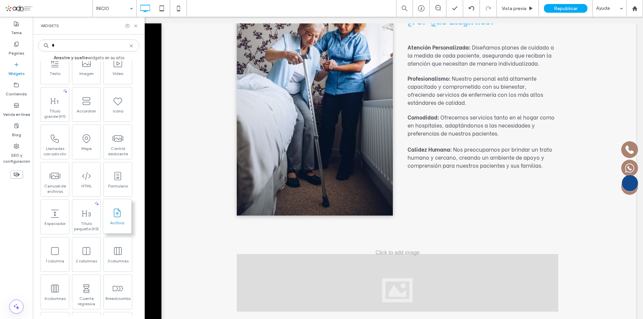
scroll to position [100, 0]
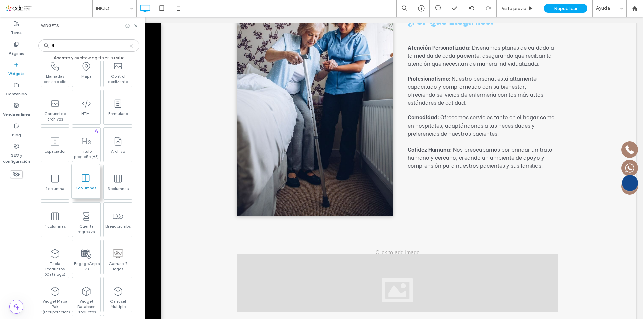
drag, startPoint x: 81, startPoint y: 178, endPoint x: 272, endPoint y: 199, distance: 191.9
click at [81, 178] on icon at bounding box center [85, 178] width 11 height 11
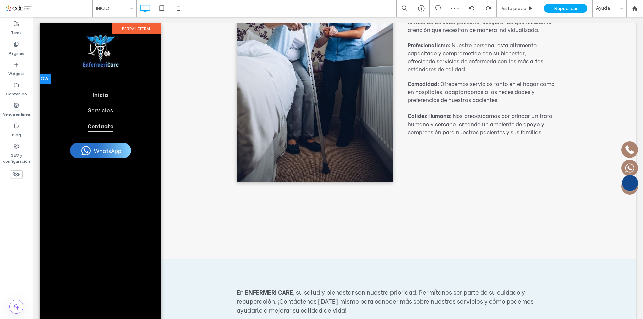
scroll to position [0, 0]
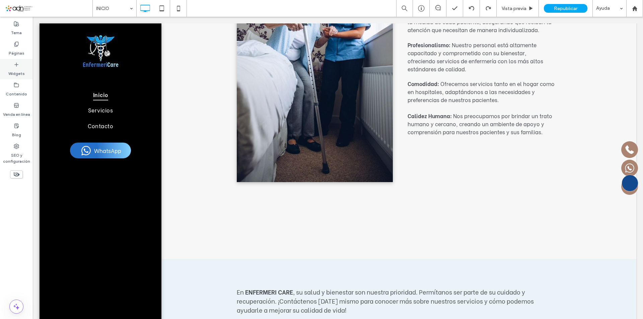
drag, startPoint x: 17, startPoint y: 68, endPoint x: 82, endPoint y: 81, distance: 66.2
click at [17, 68] on label "Widgets" at bounding box center [16, 71] width 16 height 9
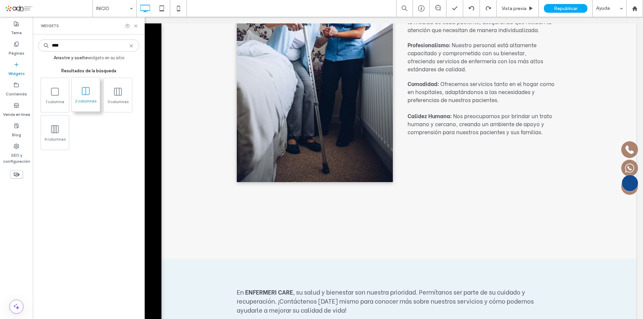
type input "****"
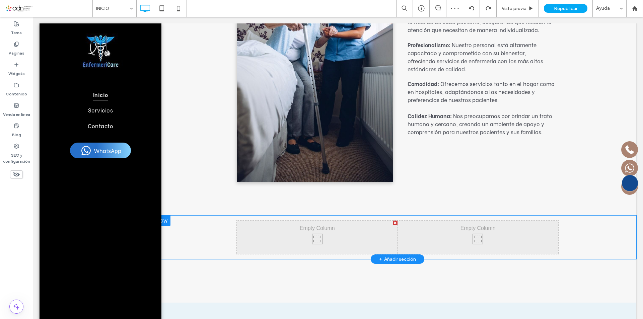
click at [296, 221] on div "Click To Paste Click To Paste" at bounding box center [317, 237] width 161 height 33
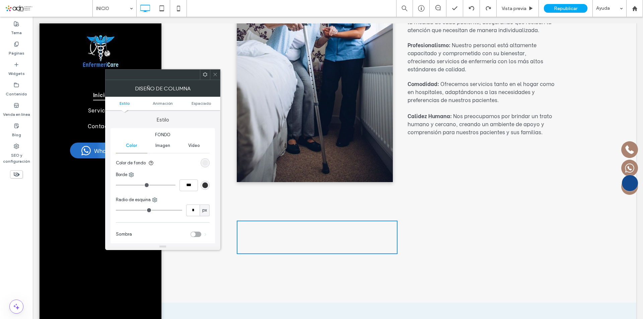
click at [216, 77] on icon at bounding box center [215, 74] width 5 height 5
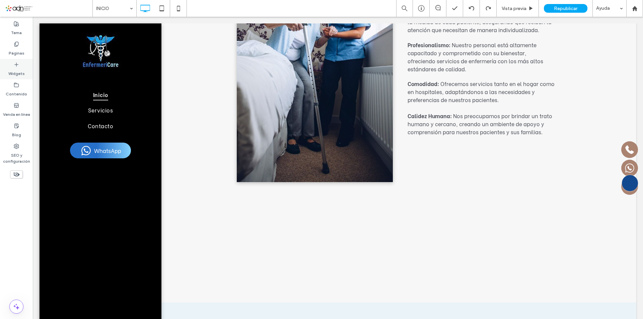
drag, startPoint x: 17, startPoint y: 67, endPoint x: 71, endPoint y: 60, distance: 54.0
click at [17, 67] on icon at bounding box center [16, 64] width 5 height 5
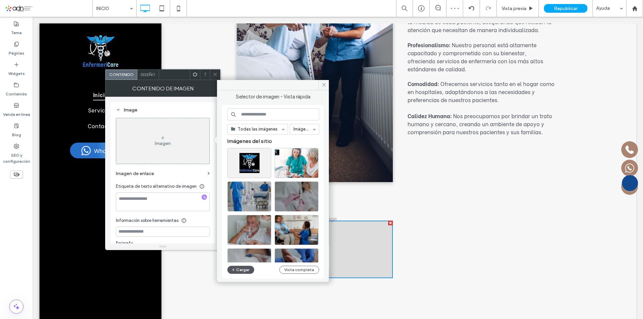
click at [237, 268] on button "Cargar" at bounding box center [240, 270] width 27 height 8
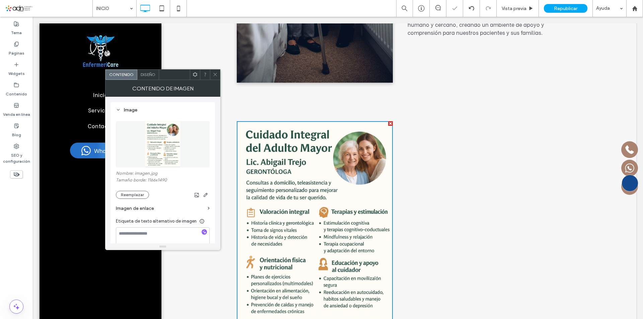
scroll to position [1439, 0]
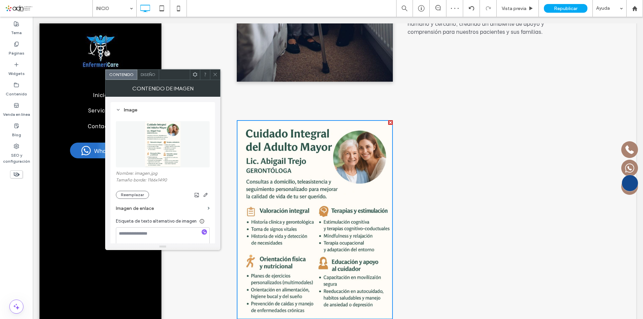
click at [217, 75] on icon at bounding box center [215, 74] width 5 height 5
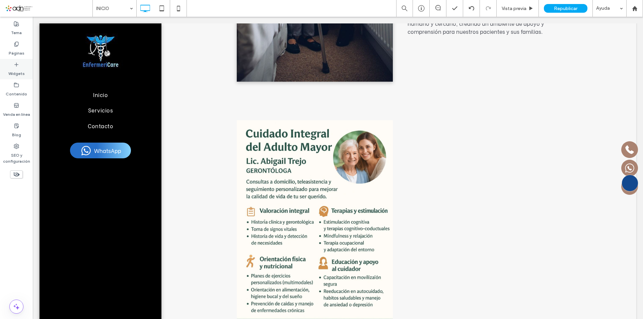
drag, startPoint x: 15, startPoint y: 64, endPoint x: 55, endPoint y: 59, distance: 39.9
click at [15, 64] on use at bounding box center [16, 64] width 3 height 3
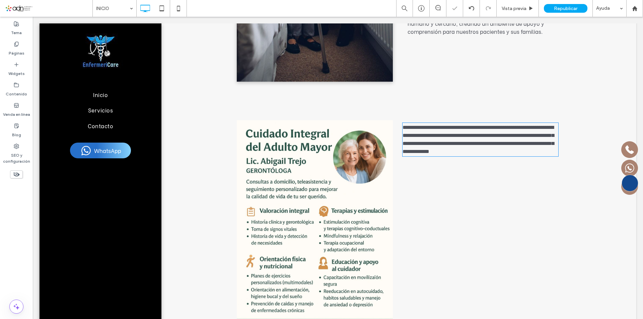
type input "**********"
type input "**"
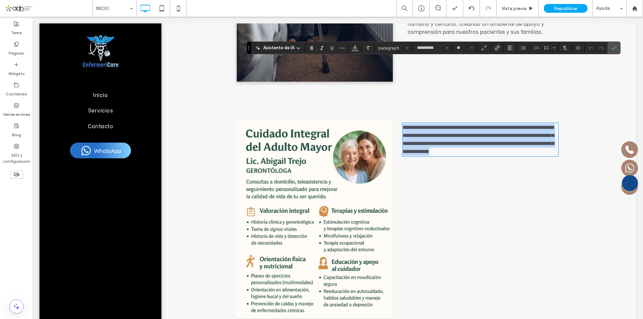
click at [443, 125] on span "**********" at bounding box center [477, 139] width 151 height 29
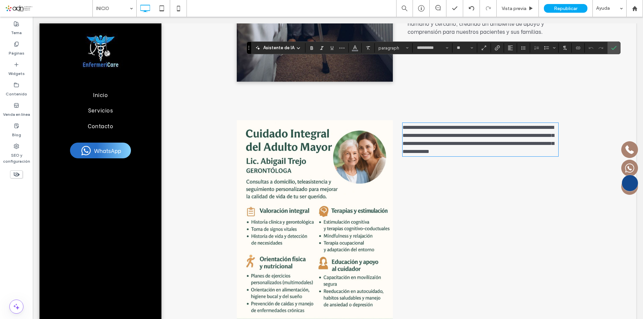
click at [443, 125] on span "**********" at bounding box center [477, 139] width 151 height 29
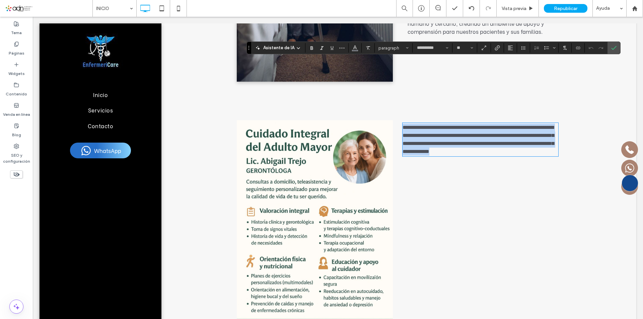
click at [443, 125] on span "**********" at bounding box center [477, 139] width 151 height 29
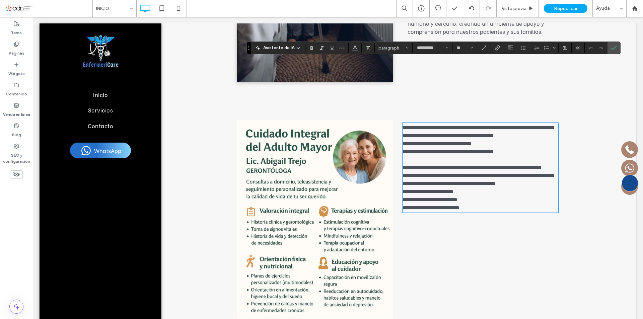
scroll to position [0, 0]
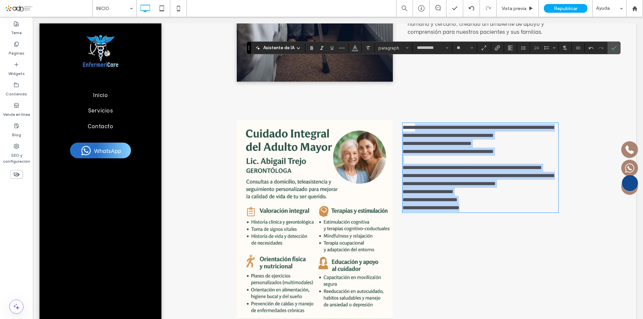
drag, startPoint x: 407, startPoint y: 64, endPoint x: 483, endPoint y: 162, distance: 124.3
click at [483, 162] on div "**********" at bounding box center [480, 168] width 156 height 88
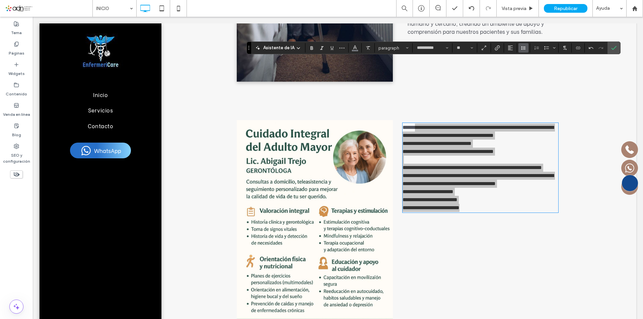
click at [521, 48] on icon "Altura de la línea" at bounding box center [522, 47] width 5 height 5
click at [530, 78] on div "1.5" at bounding box center [537, 77] width 24 height 5
click at [510, 45] on span "Alineación" at bounding box center [509, 48] width 5 height 9
drag, startPoint x: 515, startPoint y: 69, endPoint x: 484, endPoint y: 58, distance: 33.8
click at [515, 69] on icon "ui.textEditor.alignment.center" at bounding box center [514, 68] width 5 height 5
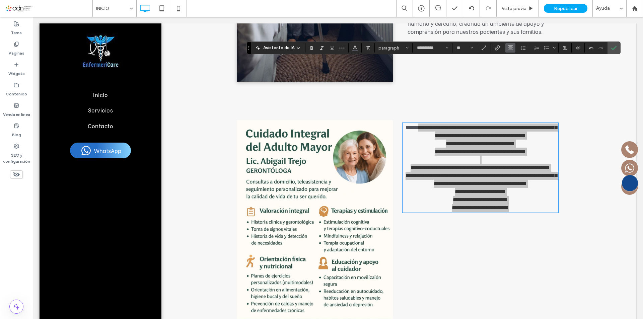
click at [510, 48] on icon "Alineación" at bounding box center [509, 47] width 5 height 5
drag, startPoint x: 517, startPoint y: 87, endPoint x: 484, endPoint y: 82, distance: 33.2
click at [517, 87] on icon "ui.textEditor.alignment.justify" at bounding box center [514, 87] width 5 height 5
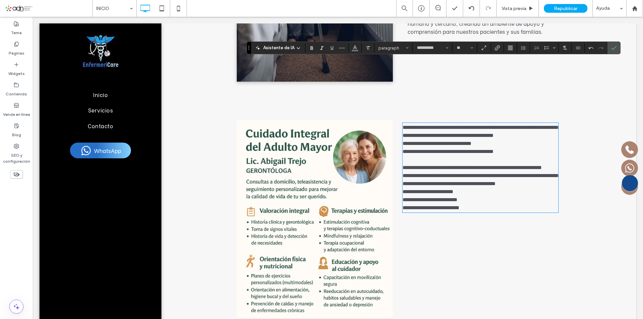
click at [504, 176] on div "**********" at bounding box center [477, 219] width 161 height 199
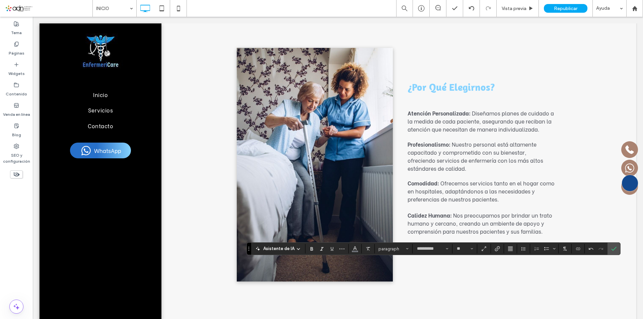
scroll to position [1238, 0]
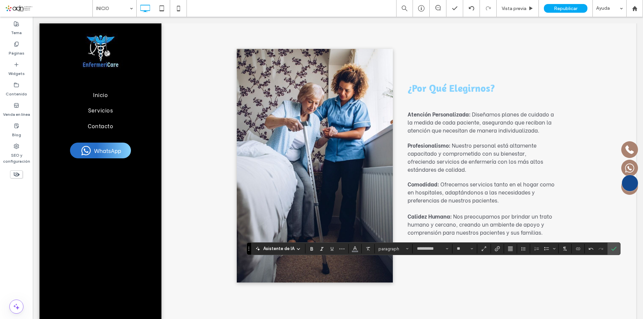
click at [450, 180] on span "Ofrecemos servicios tanto en el hogar como en hospitales, adaptándonos a las ne…" at bounding box center [480, 192] width 147 height 24
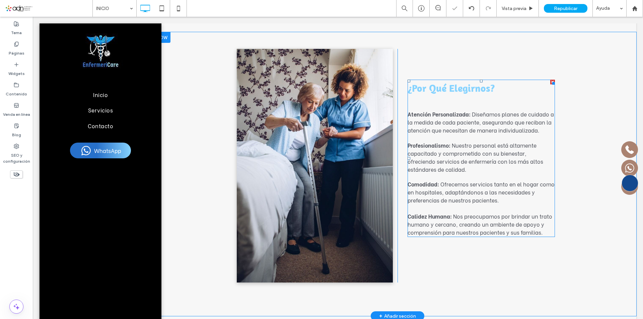
click at [450, 180] on span "Ofrecemos servicios tanto en el hogar como en hospitales, adaptándonos a las ne…" at bounding box center [480, 192] width 147 height 24
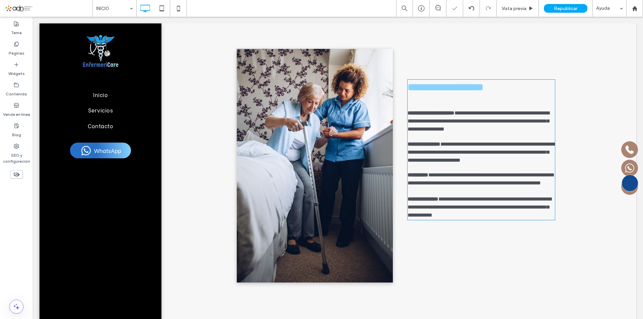
type input "**********"
type input "**"
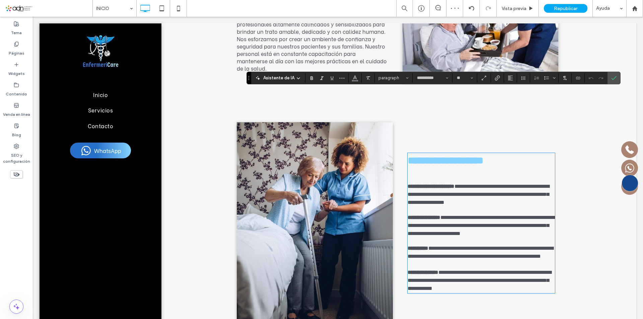
click at [452, 184] on span "**********" at bounding box center [478, 194] width 142 height 21
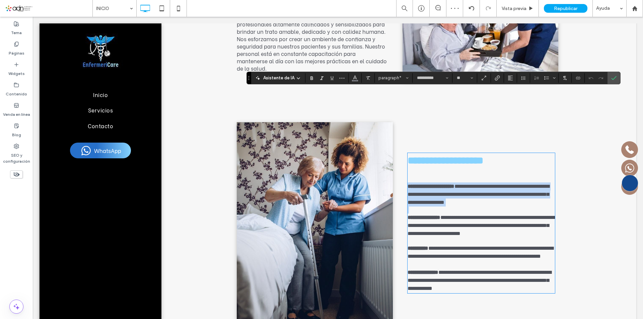
click at [452, 184] on span "**********" at bounding box center [478, 194] width 142 height 21
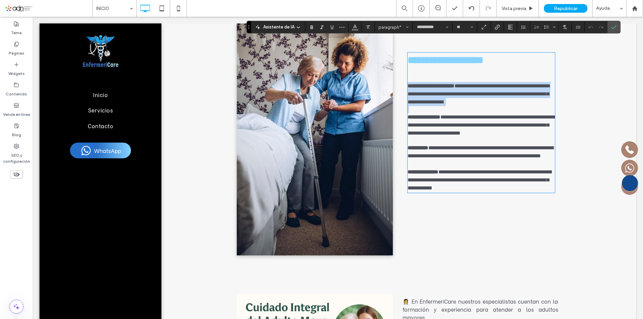
scroll to position [1332, 0]
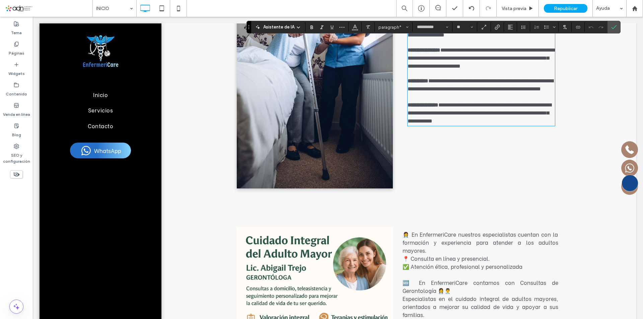
click at [455, 254] on span "📍 Consulta en línea y presencial." at bounding box center [445, 258] width 87 height 8
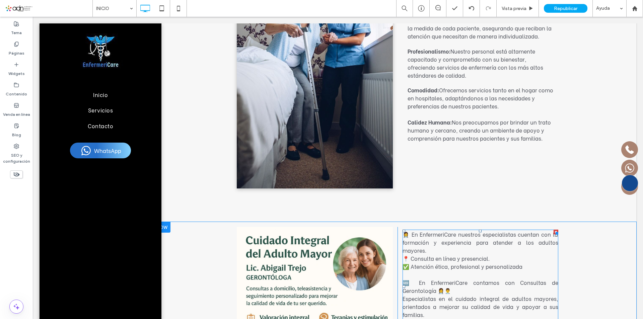
click at [455, 254] on span "📍 Consulta en línea y presencial." at bounding box center [445, 258] width 87 height 8
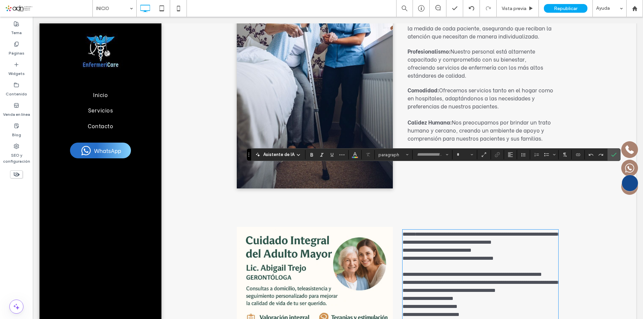
type input "**********"
type input "**"
click at [419, 248] on span "**********" at bounding box center [436, 250] width 69 height 5
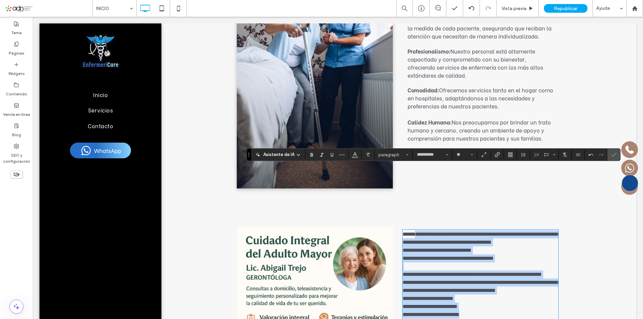
drag, startPoint x: 409, startPoint y: 170, endPoint x: 485, endPoint y: 265, distance: 122.1
click at [485, 265] on div "**********" at bounding box center [480, 274] width 156 height 88
click at [454, 256] on span "**********" at bounding box center [447, 258] width 91 height 5
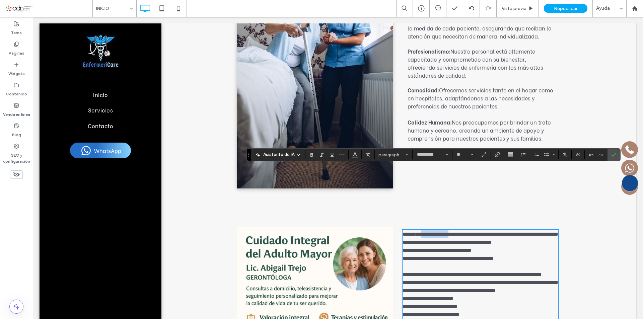
drag, startPoint x: 417, startPoint y: 171, endPoint x: 453, endPoint y: 171, distance: 35.8
click at [453, 232] on span "**********" at bounding box center [481, 238] width 158 height 13
click at [311, 153] on use "Negrilla" at bounding box center [311, 155] width 3 height 4
click at [356, 155] on icon "Color" at bounding box center [354, 153] width 5 height 5
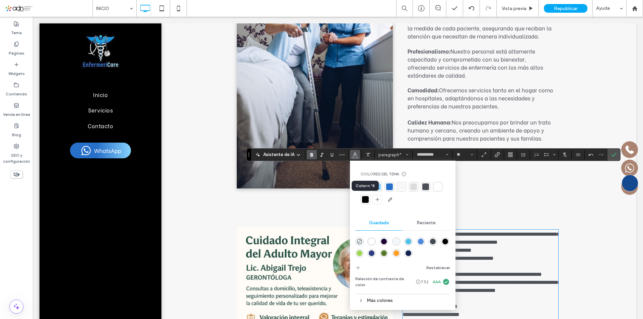
click at [364, 198] on div at bounding box center [365, 199] width 7 height 7
click at [482, 256] on span "**********" at bounding box center [447, 258] width 91 height 5
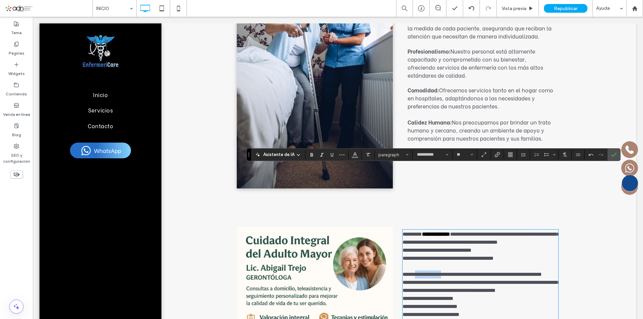
drag, startPoint x: 428, startPoint y: 212, endPoint x: 465, endPoint y: 211, distance: 36.8
click at [465, 272] on span "**********" at bounding box center [471, 274] width 139 height 5
click at [311, 154] on icon "Negrilla" at bounding box center [311, 154] width 5 height 5
click at [352, 153] on icon "Color" at bounding box center [354, 153] width 5 height 5
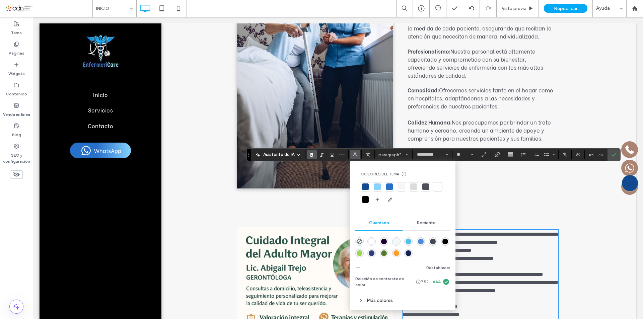
click at [362, 199] on div at bounding box center [365, 199] width 7 height 7
click at [499, 262] on p at bounding box center [480, 266] width 156 height 8
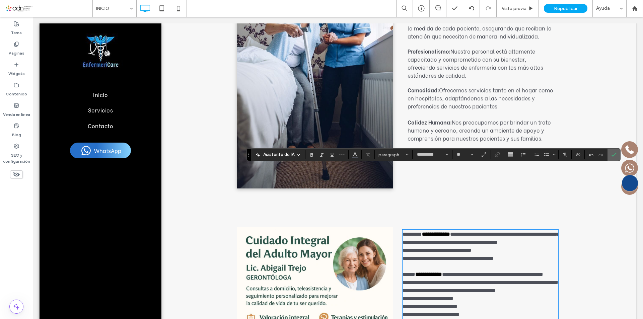
click at [612, 153] on icon "Confirmar" at bounding box center [613, 154] width 5 height 5
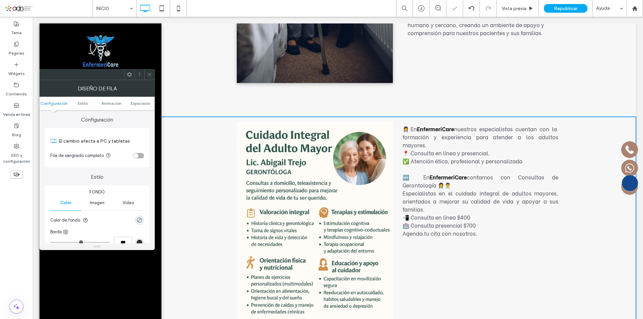
scroll to position [1533, 0]
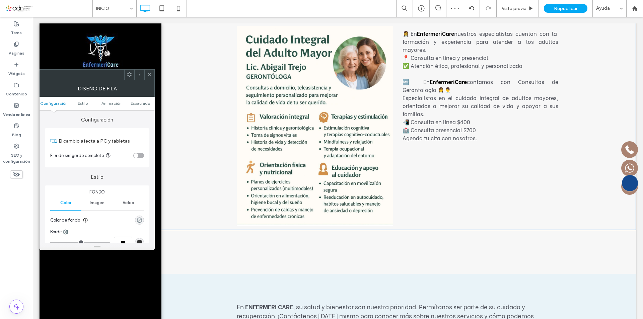
click at [356, 235] on div "Click To Paste" at bounding box center [397, 251] width 321 height 33
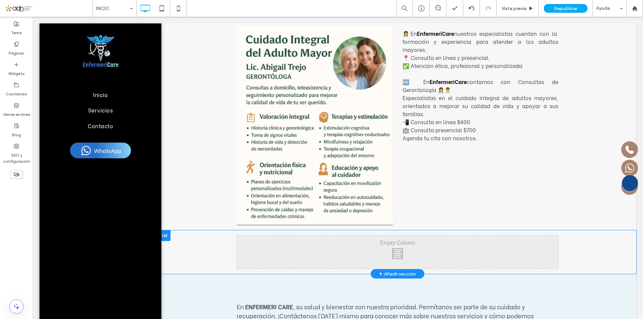
click at [167, 230] on div at bounding box center [162, 235] width 17 height 11
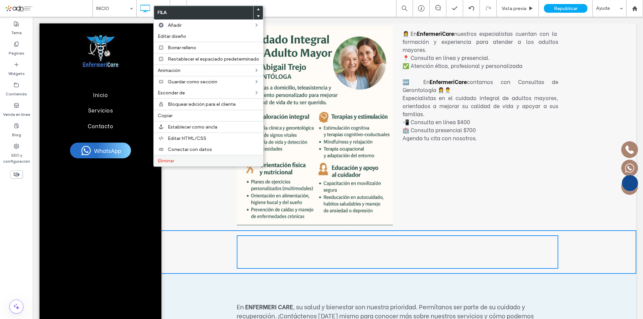
click at [171, 161] on span "Eliminar" at bounding box center [166, 161] width 16 height 6
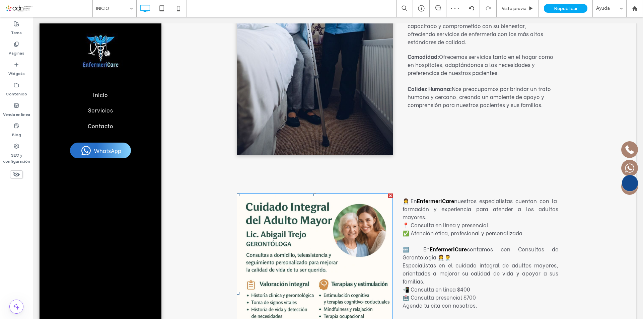
scroll to position [1433, 0]
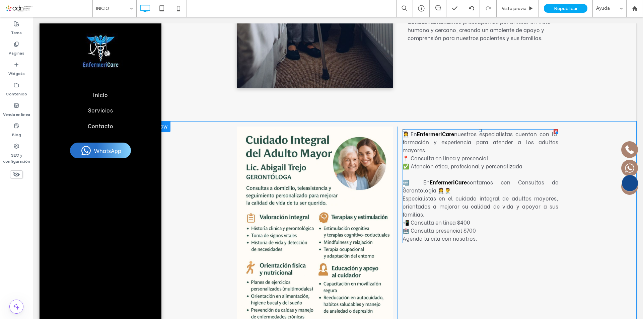
click at [472, 170] on p at bounding box center [480, 174] width 156 height 8
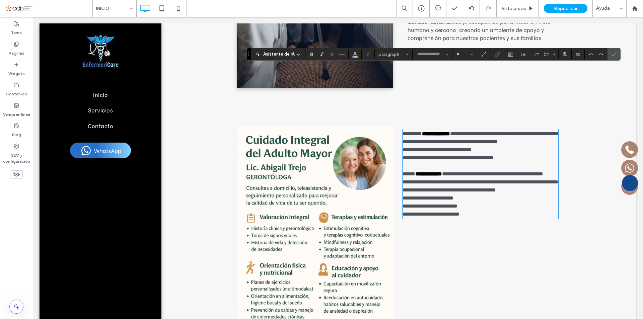
type input "**********"
type input "**"
click at [467, 179] on span "**********" at bounding box center [481, 185] width 158 height 13
click at [488, 186] on div "**********" at bounding box center [477, 226] width 161 height 199
click at [485, 178] on p "**********" at bounding box center [480, 186] width 156 height 16
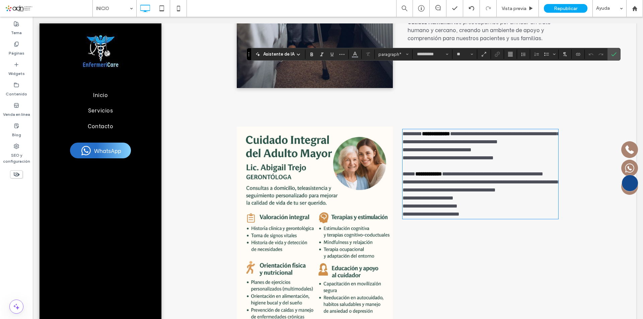
click at [505, 189] on div "**********" at bounding box center [477, 226] width 161 height 199
click at [514, 172] on div "**********" at bounding box center [477, 226] width 161 height 199
click at [511, 210] on p "**********" at bounding box center [480, 214] width 156 height 8
click at [509, 197] on div "**********" at bounding box center [477, 226] width 161 height 199
click at [614, 53] on icon "Confirmar" at bounding box center [613, 54] width 5 height 5
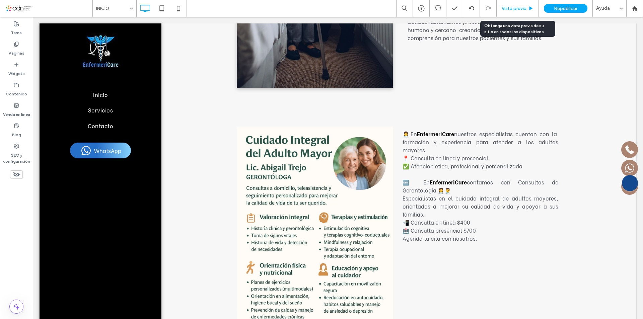
click at [512, 8] on span "Vista previa" at bounding box center [513, 9] width 25 height 6
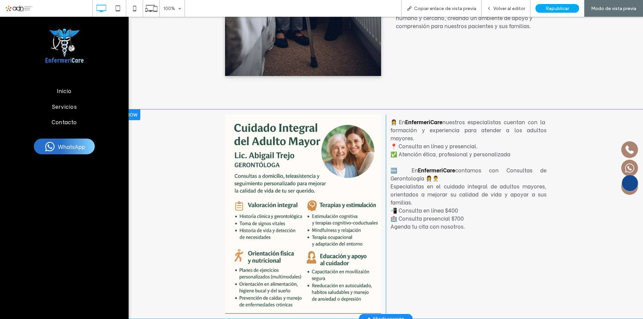
scroll to position [1433, 0]
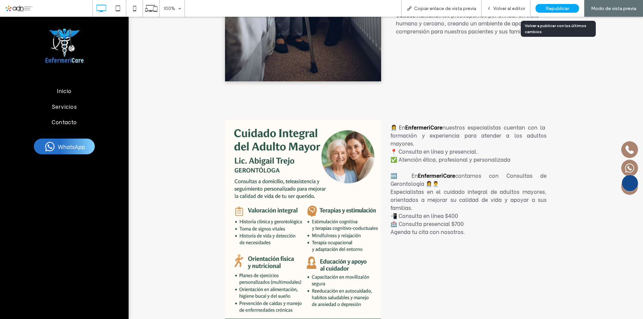
drag, startPoint x: 551, startPoint y: 7, endPoint x: 507, endPoint y: 26, distance: 47.7
click at [551, 7] on span "Republicar" at bounding box center [556, 9] width 23 height 6
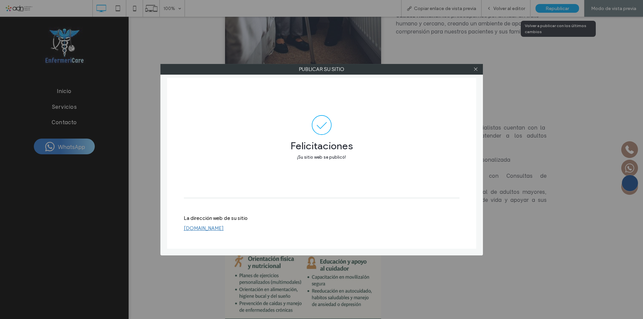
drag, startPoint x: 475, startPoint y: 70, endPoint x: 404, endPoint y: 40, distance: 76.6
click at [476, 72] on span at bounding box center [475, 69] width 5 height 10
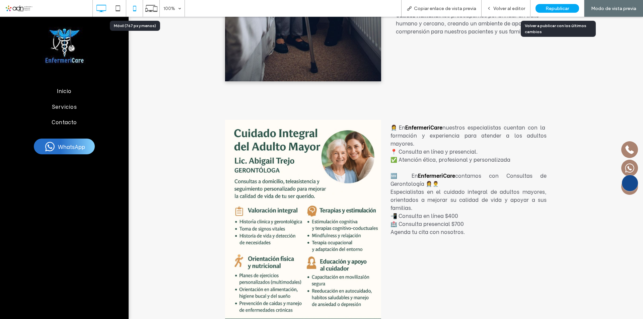
click at [134, 8] on icon at bounding box center [134, 8] width 13 height 13
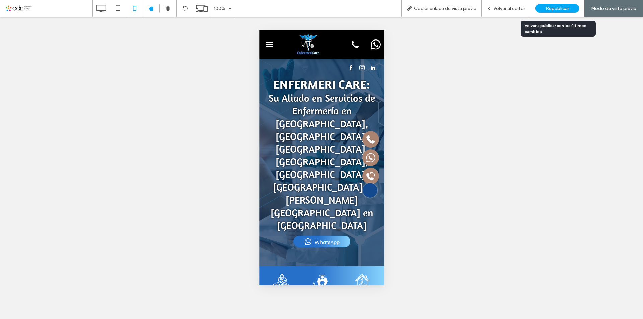
scroll to position [0, 0]
click at [351, 43] on icon at bounding box center [354, 44] width 7 height 7
click at [506, 8] on span "Volver al editor" at bounding box center [509, 9] width 32 height 6
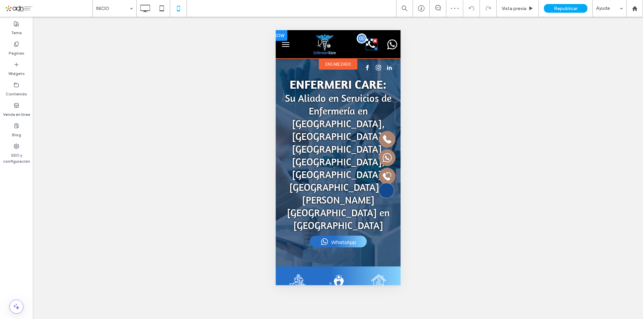
click at [368, 45] on icon at bounding box center [371, 44] width 12 height 12
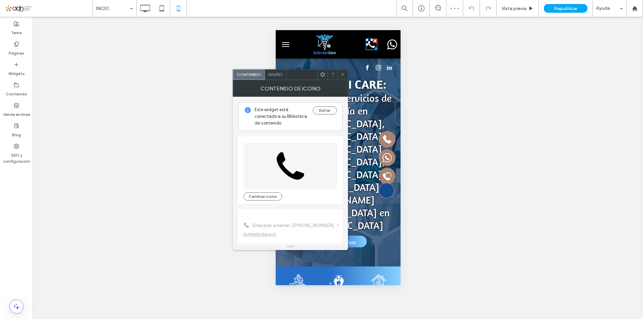
drag, startPoint x: 271, startPoint y: 193, endPoint x: 270, endPoint y: 166, distance: 27.1
click at [271, 193] on button "Cambiar icono" at bounding box center [262, 196] width 38 height 8
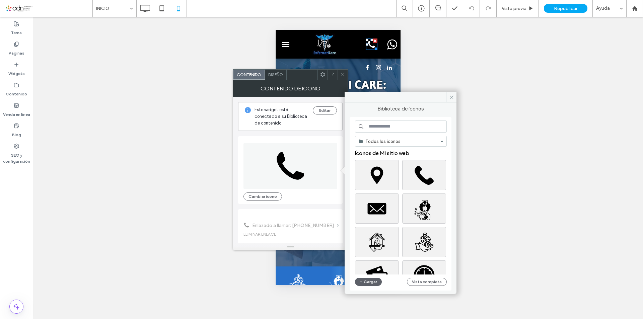
click at [408, 125] on input at bounding box center [401, 126] width 92 height 12
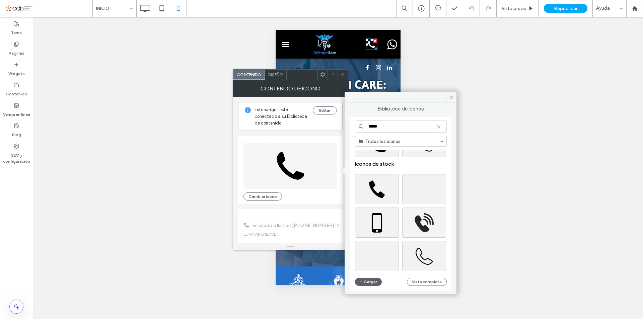
scroll to position [67, 0]
type input "*****"
click at [380, 220] on div "Seleccione" at bounding box center [377, 222] width 44 height 30
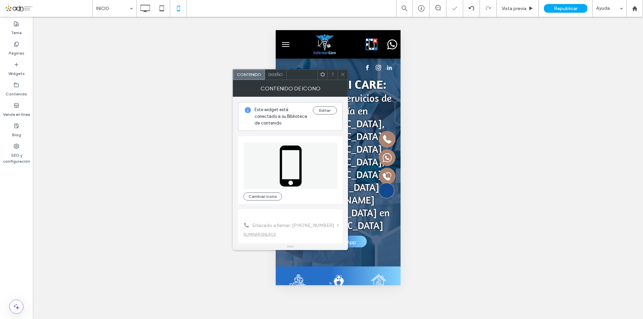
click at [341, 77] on span at bounding box center [342, 75] width 5 height 10
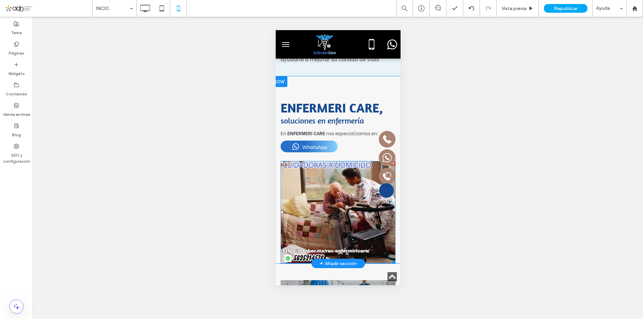
scroll to position [2376, 0]
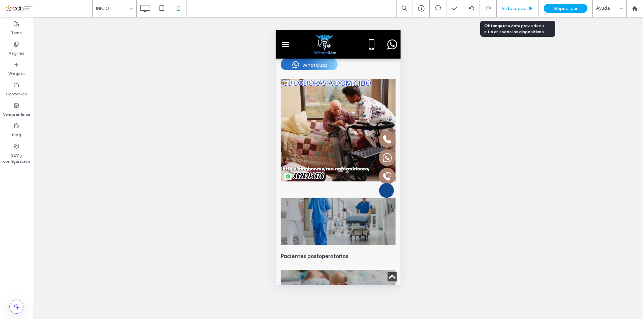
click at [509, 8] on span "Vista previa" at bounding box center [513, 9] width 25 height 6
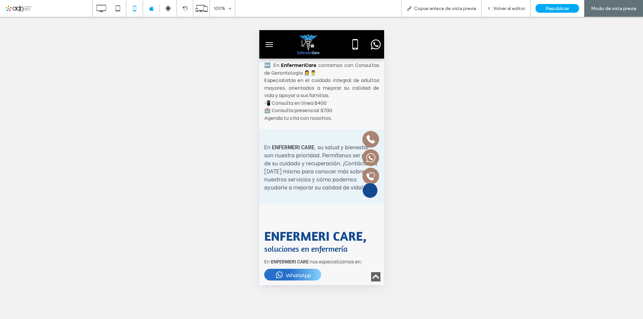
scroll to position [2209, 0]
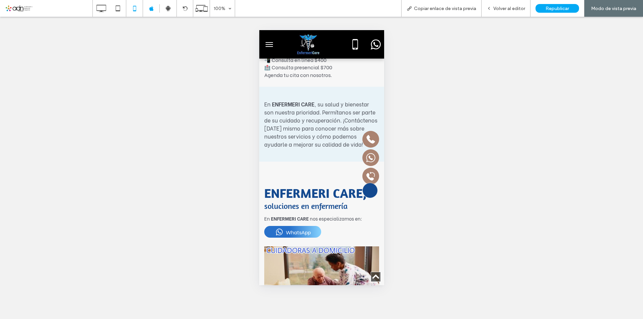
click at [299, 228] on span "WhatsApp" at bounding box center [298, 231] width 25 height 7
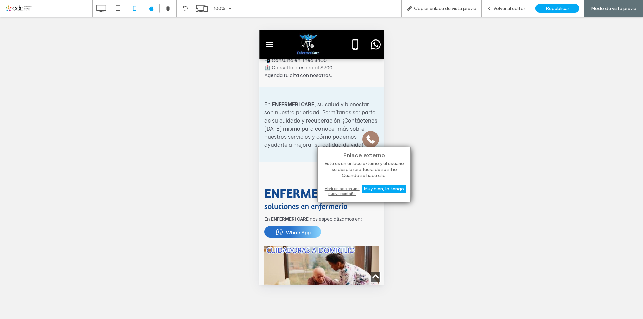
click at [347, 192] on div "Abrir enlace en una nueva pestaña" at bounding box center [364, 191] width 84 height 12
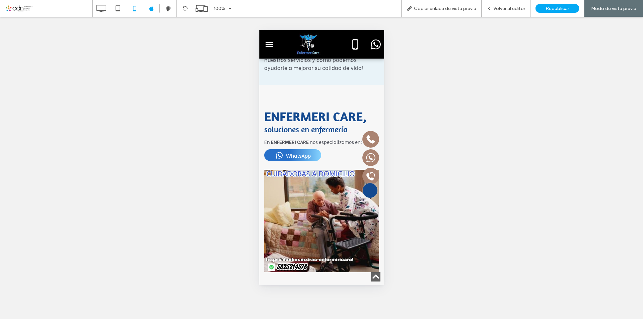
scroll to position [2376, 0]
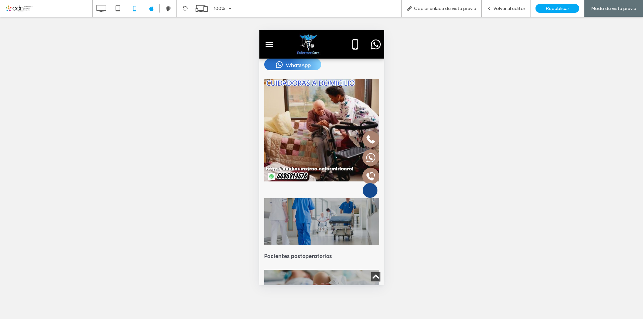
click at [365, 156] on div "Vista previa" at bounding box center [369, 131] width 15 height 132
click at [364, 156] on div "Vista previa" at bounding box center [369, 131] width 15 height 132
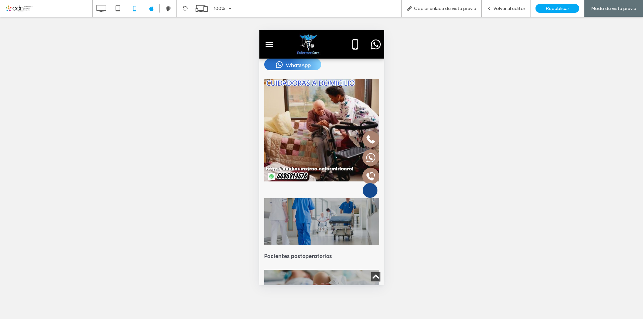
click at [332, 198] on div at bounding box center [301, 221] width 74 height 47
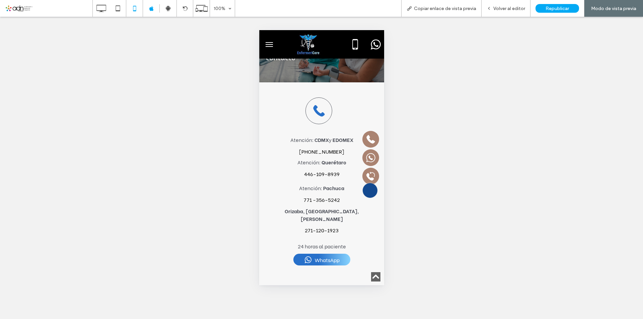
scroll to position [3280, 0]
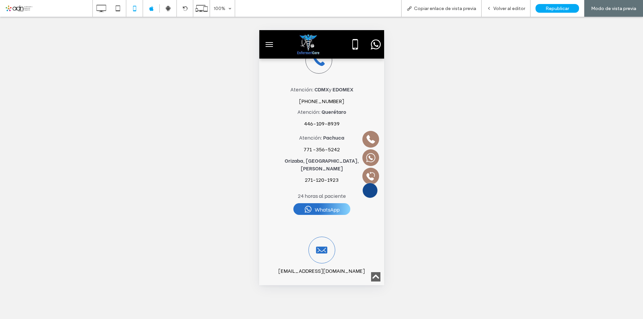
click at [327, 206] on span "WhatsApp" at bounding box center [326, 209] width 25 height 7
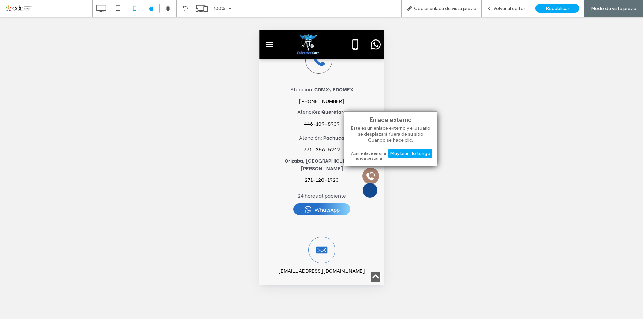
click at [377, 157] on div "Abrir enlace en una nueva pestaña" at bounding box center [390, 156] width 84 height 12
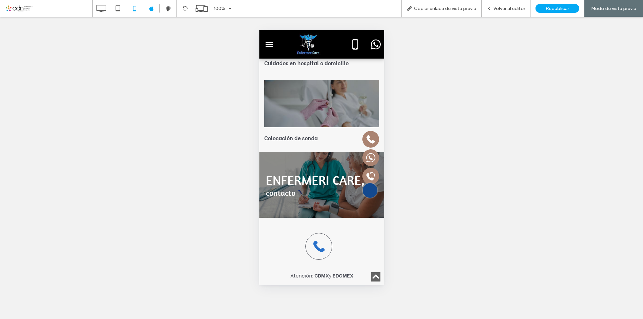
scroll to position [3037, 0]
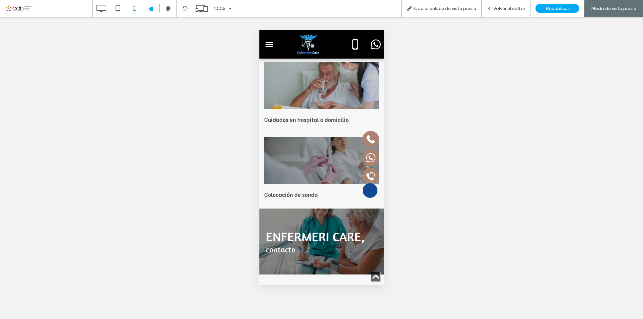
click at [270, 43] on button "menu" at bounding box center [268, 44] width 13 height 13
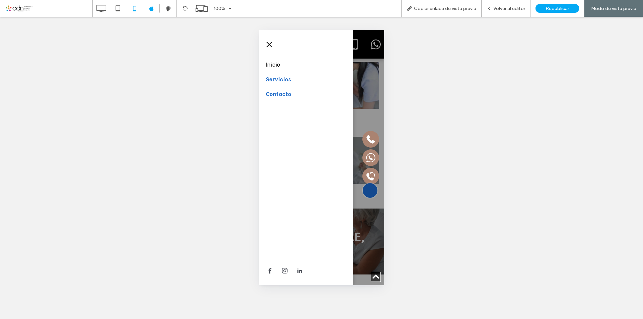
click at [280, 80] on span "Servicios" at bounding box center [277, 79] width 25 height 8
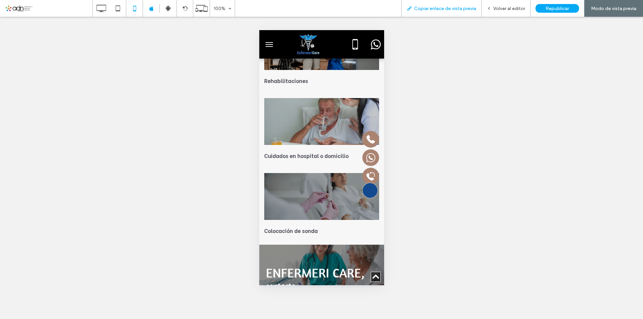
scroll to position [3123, 0]
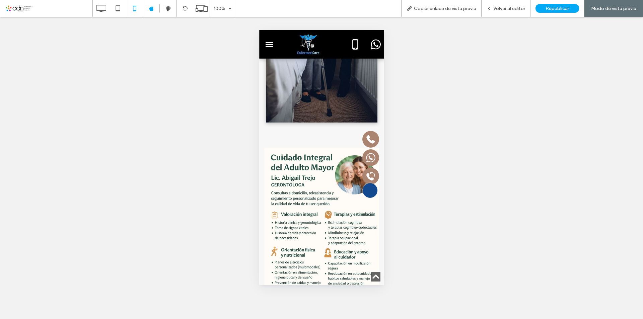
scroll to position [2018, 0]
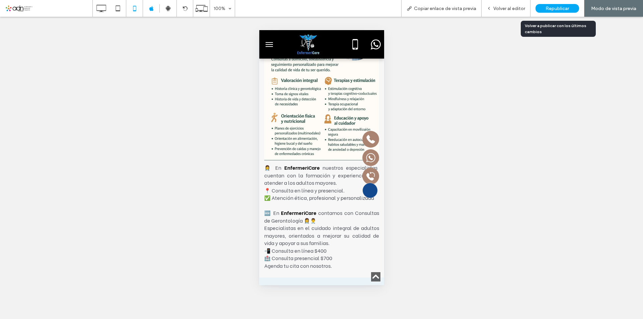
click at [556, 7] on span "Republicar" at bounding box center [556, 9] width 23 height 6
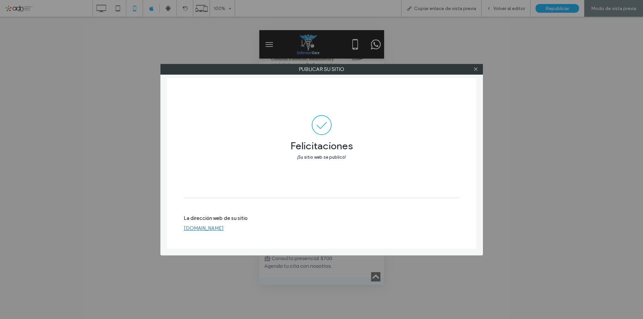
click at [478, 70] on div at bounding box center [476, 69] width 10 height 10
click at [478, 69] on icon at bounding box center [475, 69] width 5 height 5
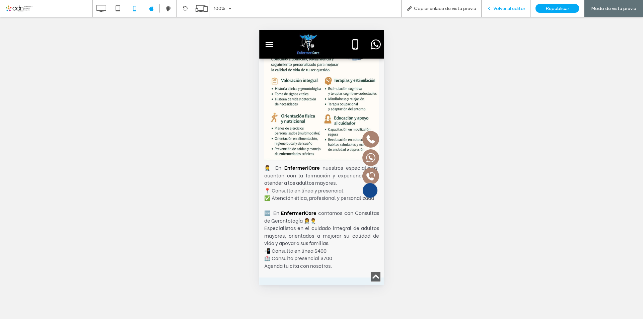
click at [508, 8] on span "Volver al editor" at bounding box center [509, 9] width 32 height 6
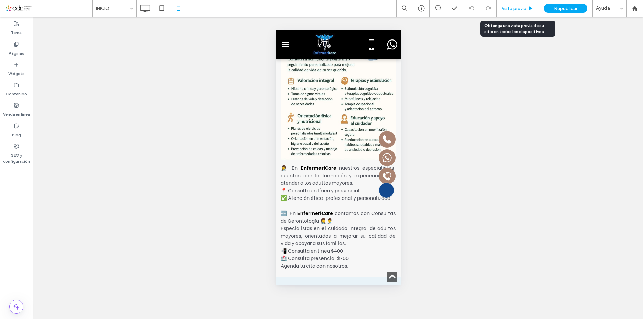
drag, startPoint x: 521, startPoint y: 9, endPoint x: 49, endPoint y: 52, distance: 473.9
click at [521, 9] on span "Vista previa" at bounding box center [513, 9] width 25 height 6
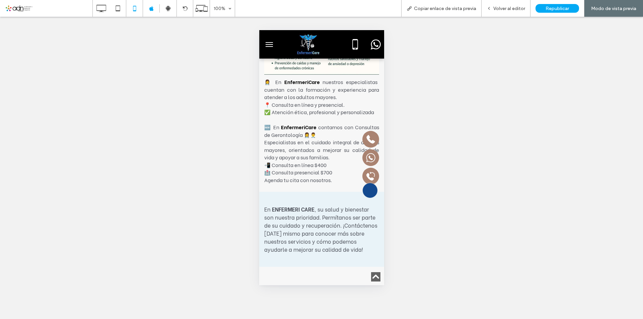
scroll to position [2152, 0]
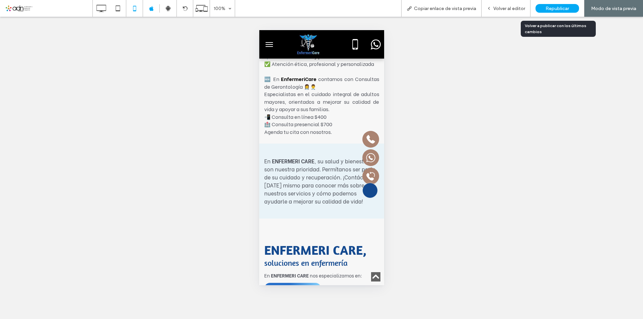
drag, startPoint x: 556, startPoint y: 8, endPoint x: 78, endPoint y: 69, distance: 481.8
click at [556, 8] on span "Republicar" at bounding box center [556, 9] width 23 height 6
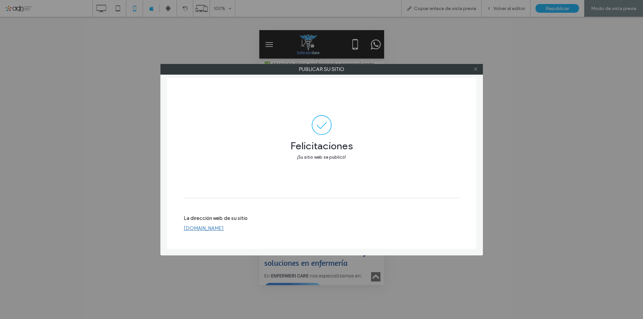
click at [477, 70] on icon at bounding box center [475, 69] width 5 height 5
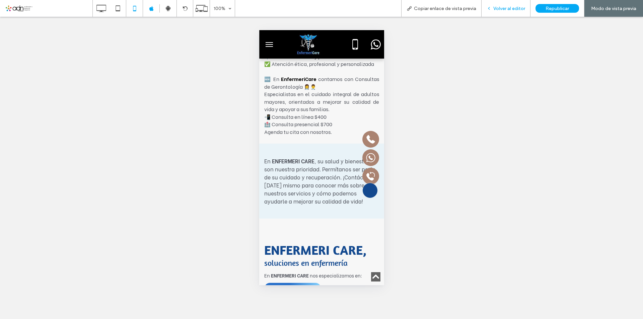
click at [502, 8] on span "Volver al editor" at bounding box center [509, 9] width 32 height 6
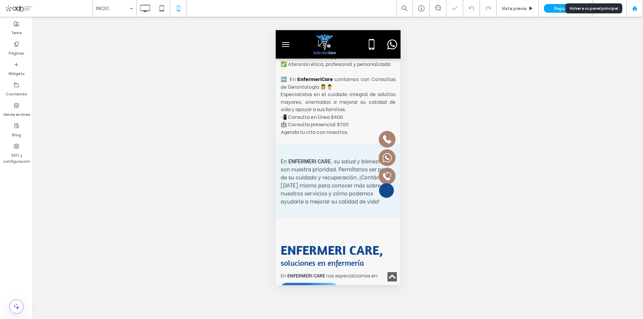
click at [634, 11] on icon at bounding box center [635, 9] width 6 height 6
